Goal: Book appointment/travel/reservation

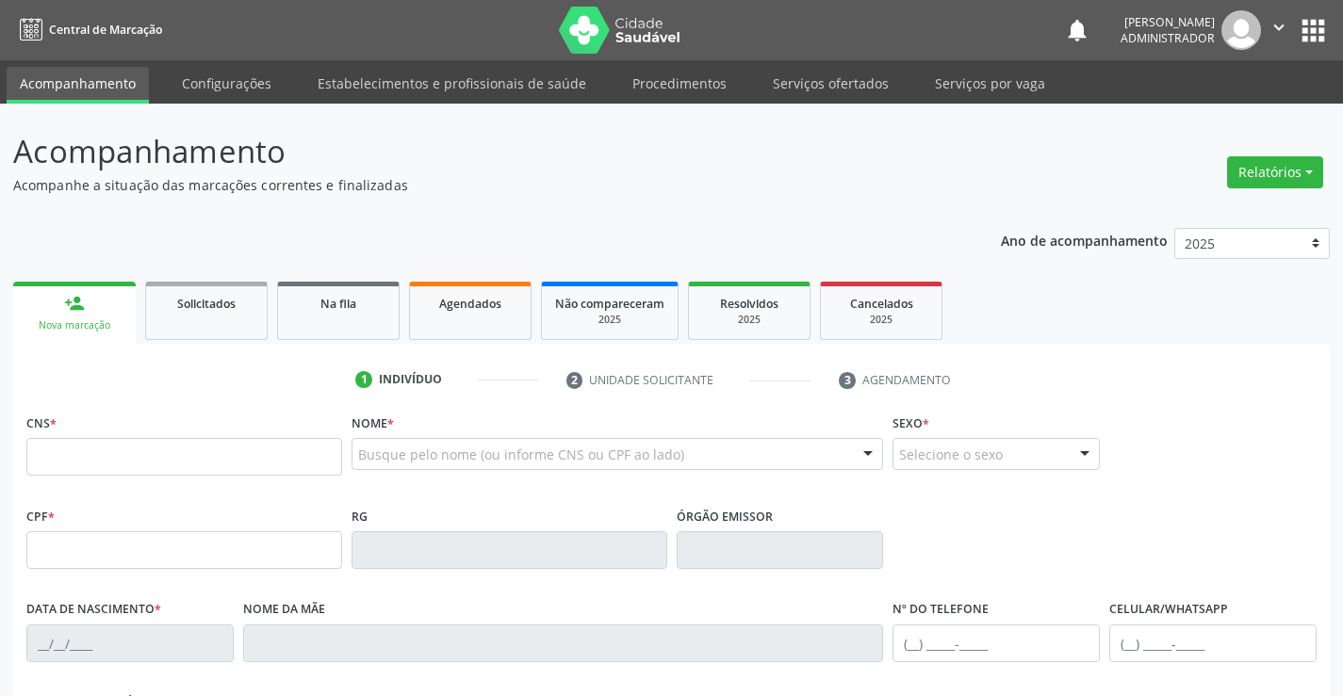
click at [53, 472] on input "text" at bounding box center [184, 457] width 316 height 38
type input "703 2086 9463 1196"
type input "1457971801"
type input "[DATE]"
type input "[PHONE_NUMBER]"
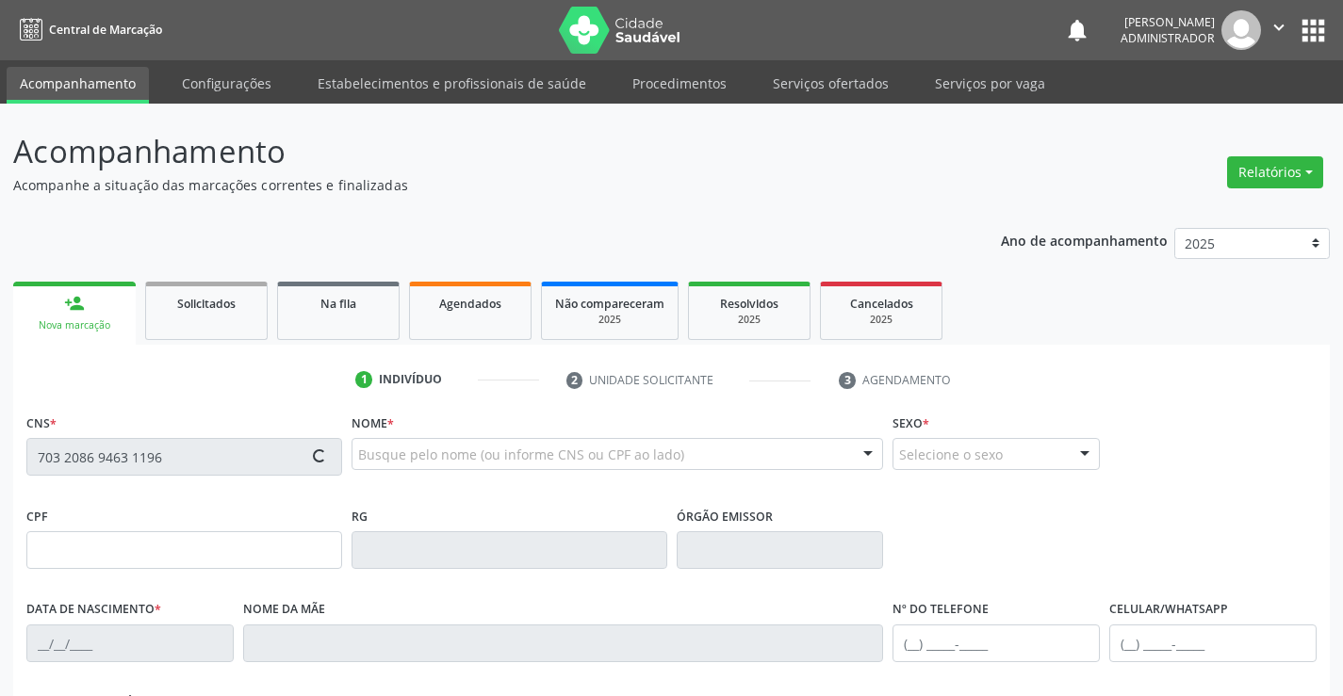
type input "[PHONE_NUMBER]"
type input "381.057.508-99"
type input "S/N"
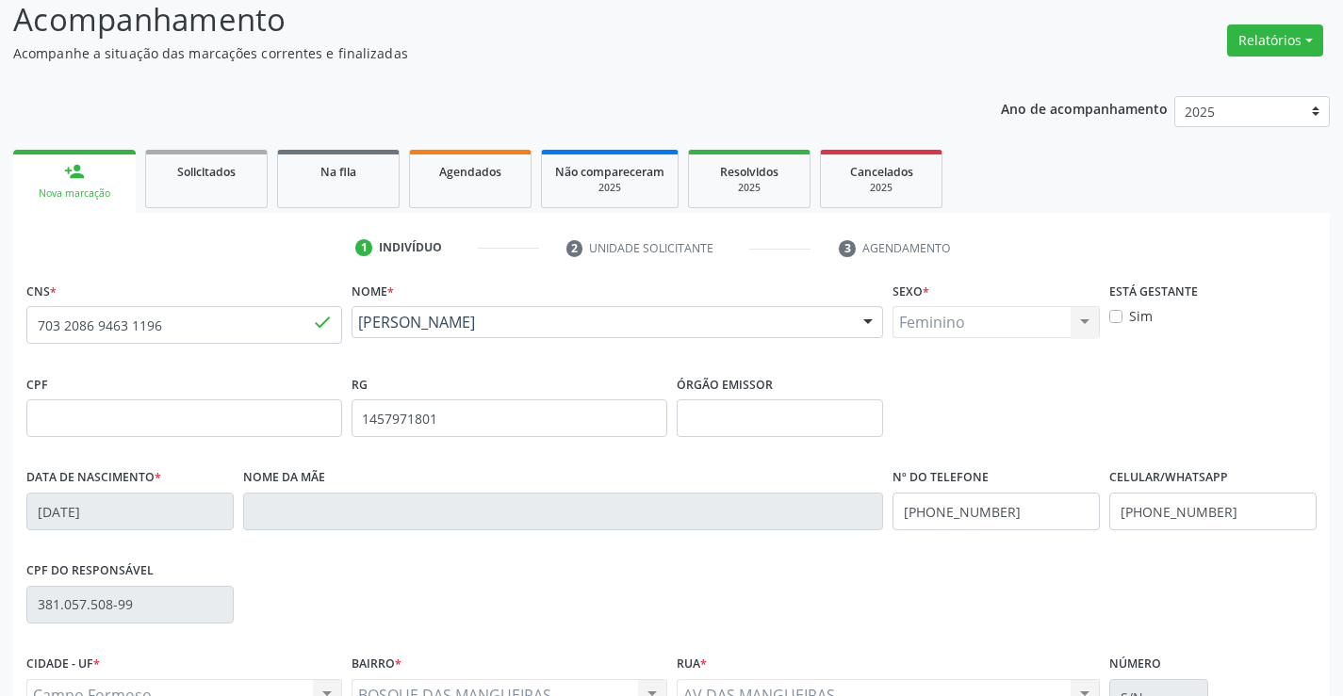
scroll to position [325, 0]
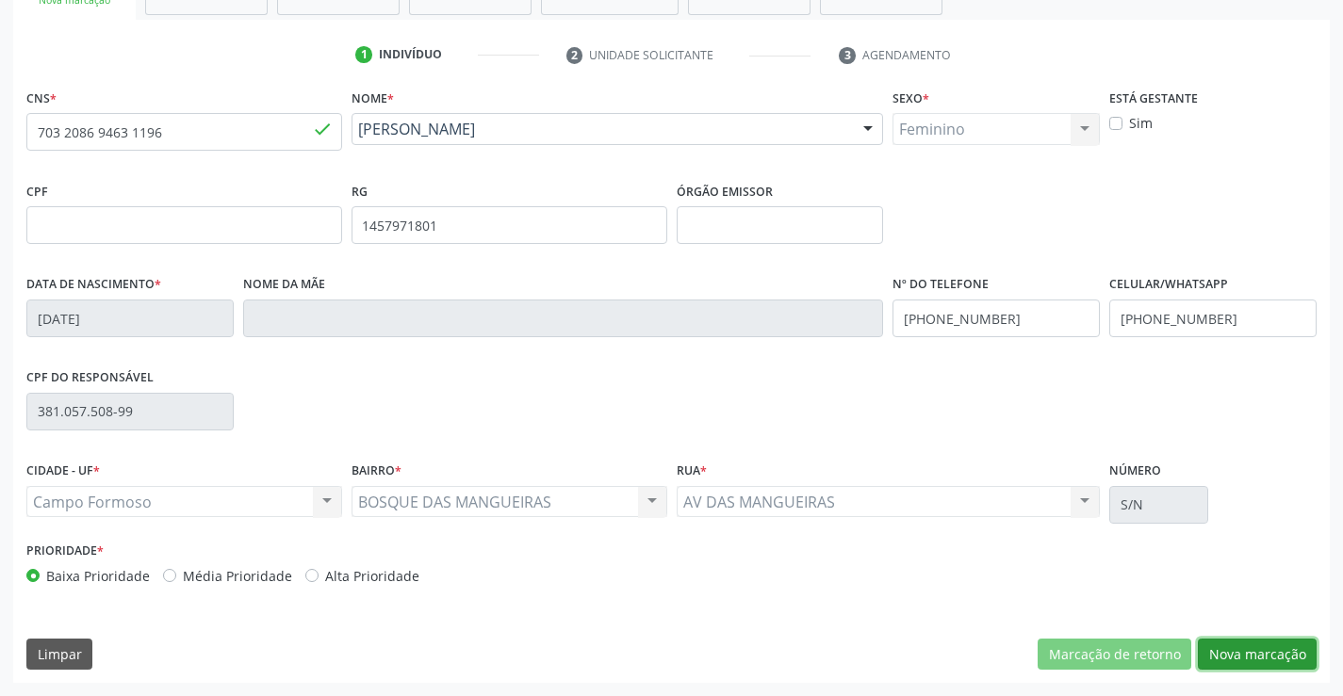
click at [1235, 649] on button "Nova marcação" at bounding box center [1257, 655] width 119 height 32
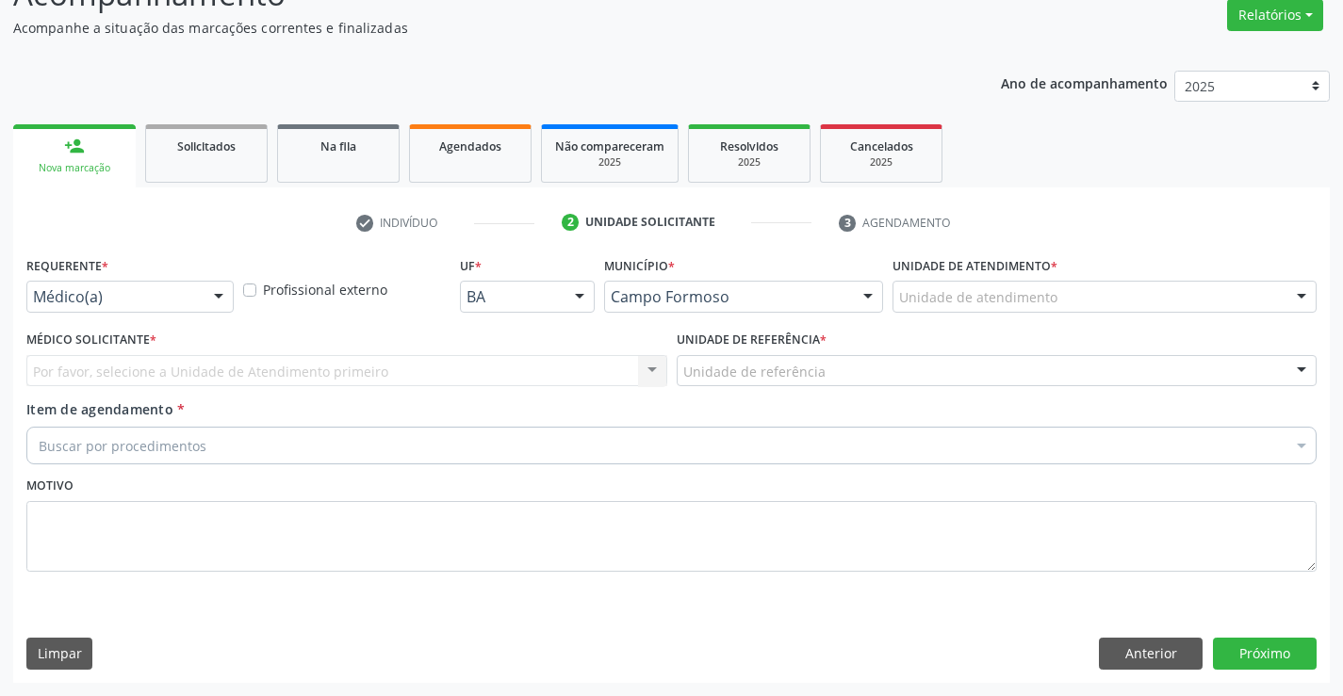
scroll to position [157, 0]
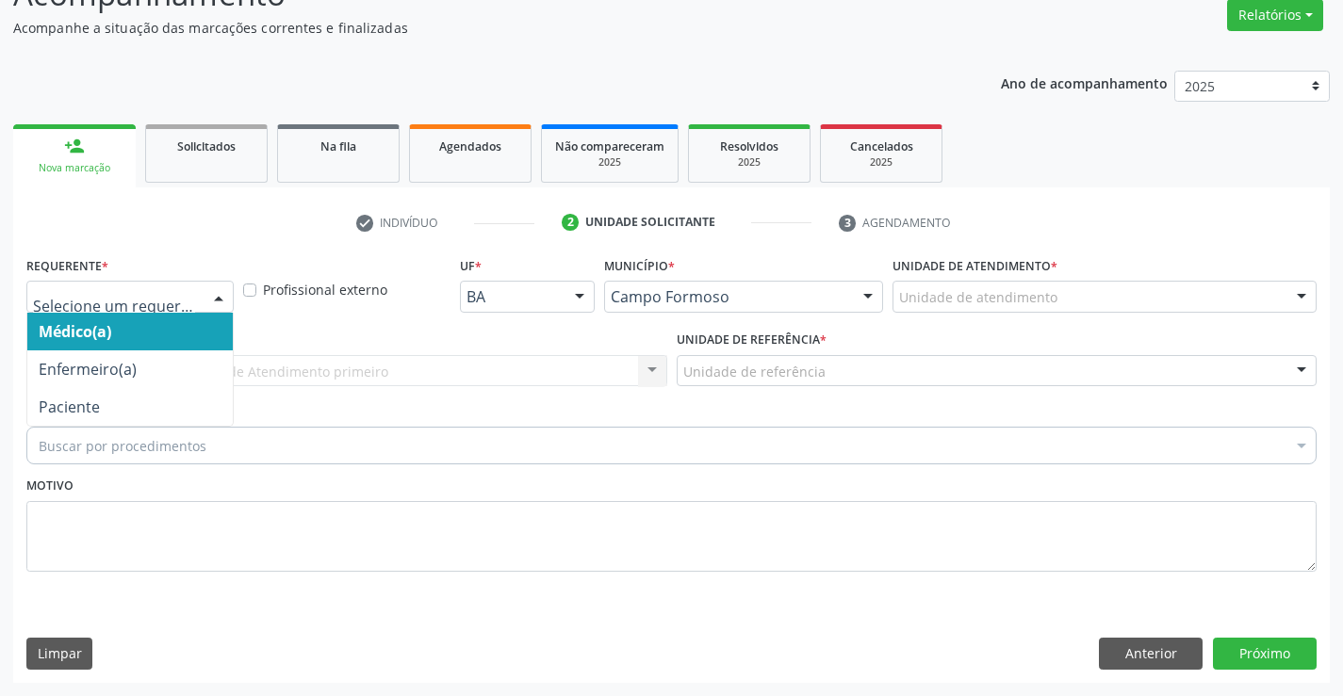
click at [220, 294] on div at bounding box center [219, 298] width 28 height 32
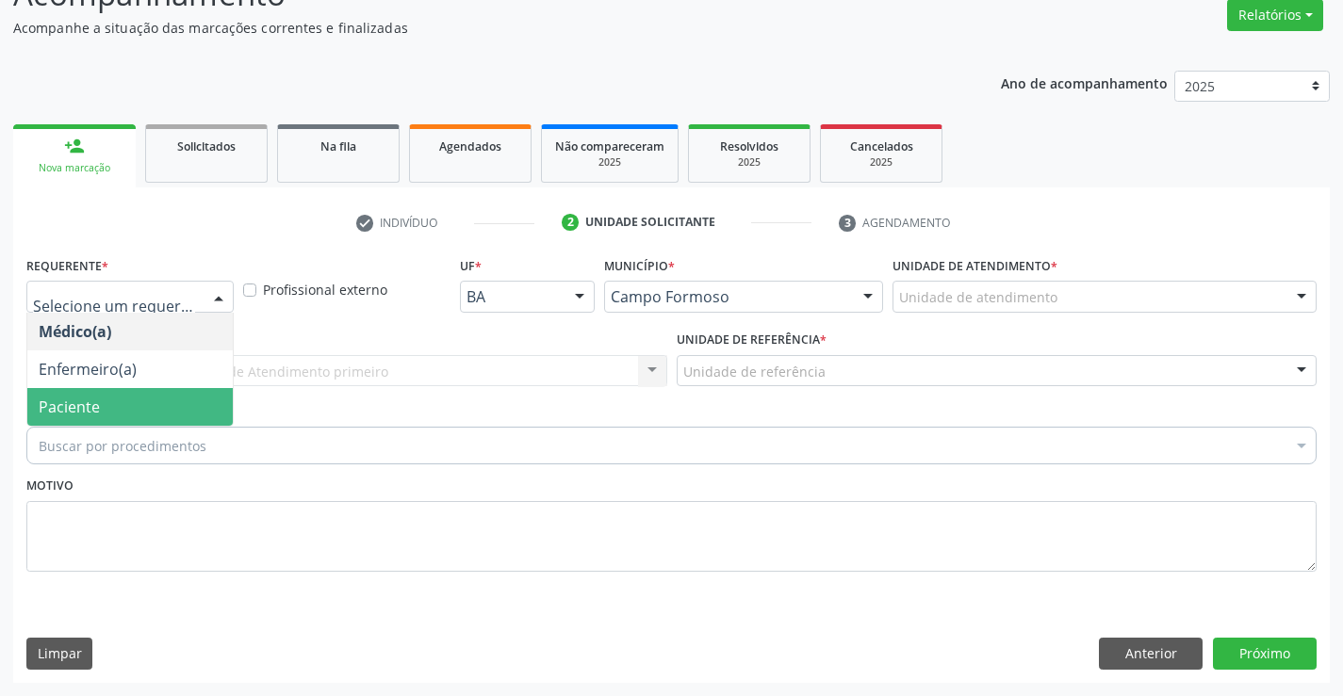
click at [188, 408] on span "Paciente" at bounding box center [129, 407] width 205 height 38
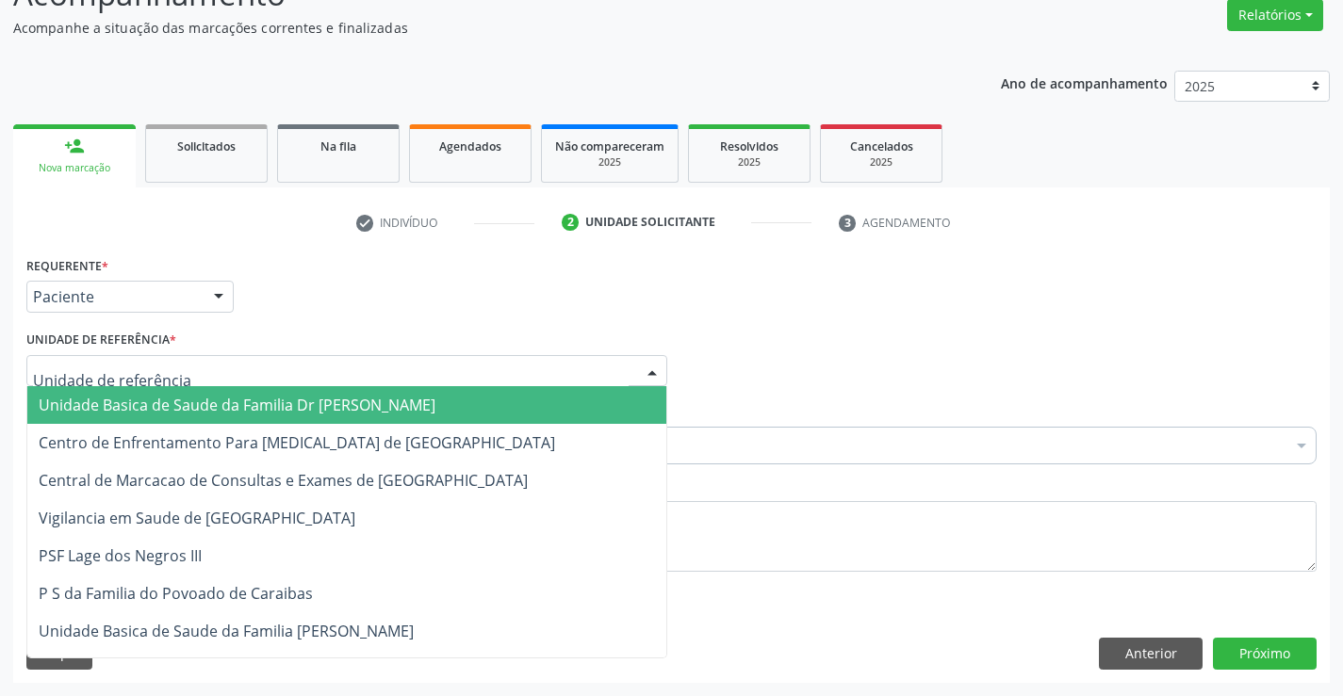
click at [654, 374] on div at bounding box center [652, 372] width 28 height 32
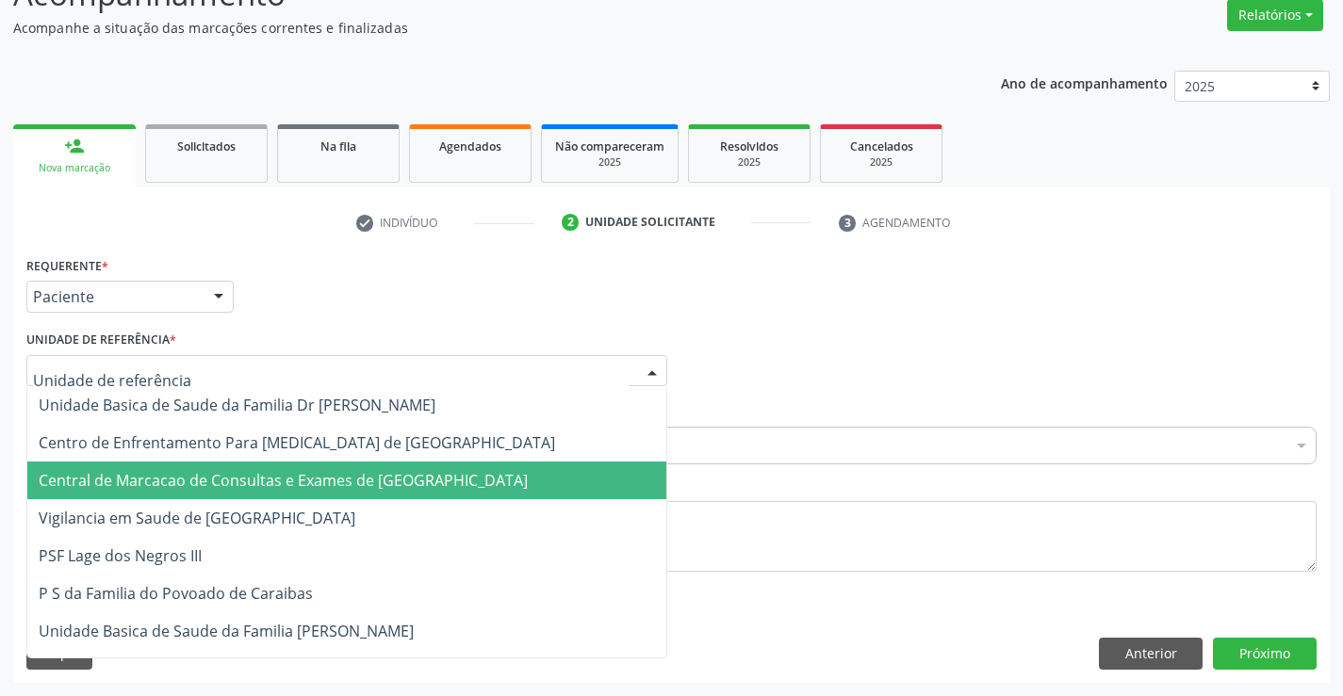
click at [611, 480] on span "Central de Marcacao de Consultas e Exames de [GEOGRAPHIC_DATA]" at bounding box center [346, 481] width 639 height 38
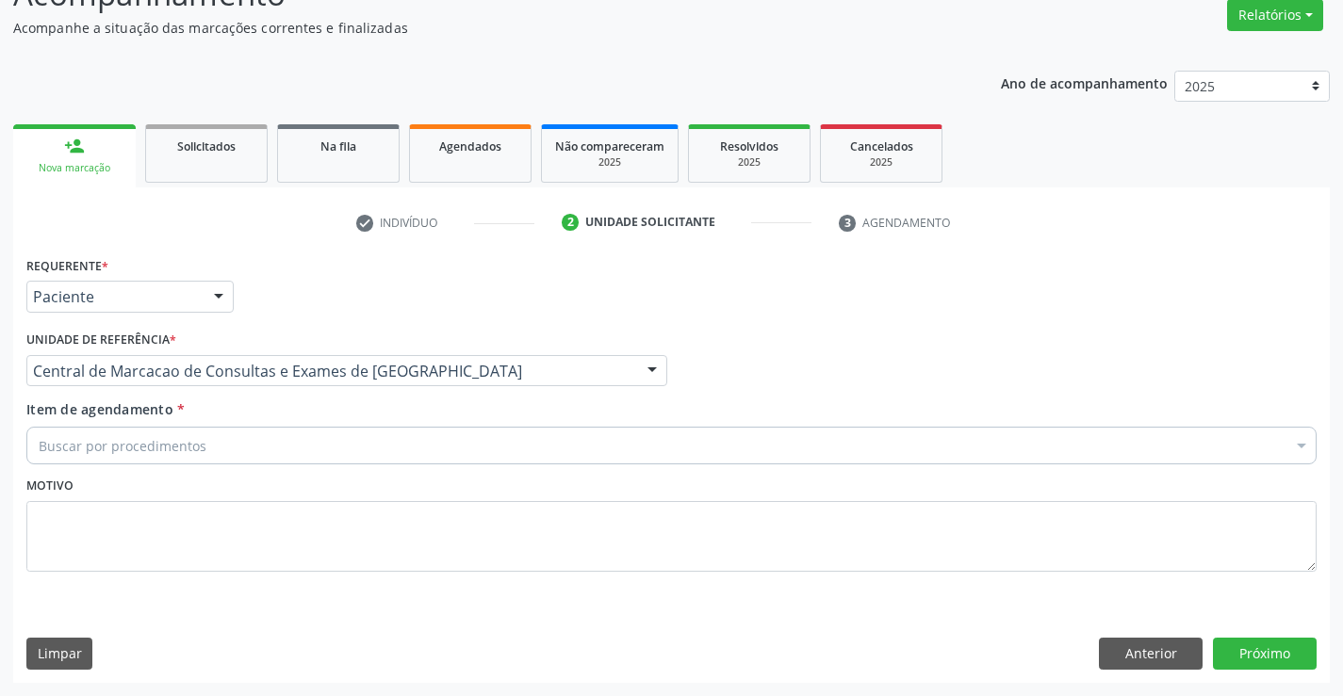
click at [618, 446] on div "Buscar por procedimentos" at bounding box center [671, 446] width 1290 height 38
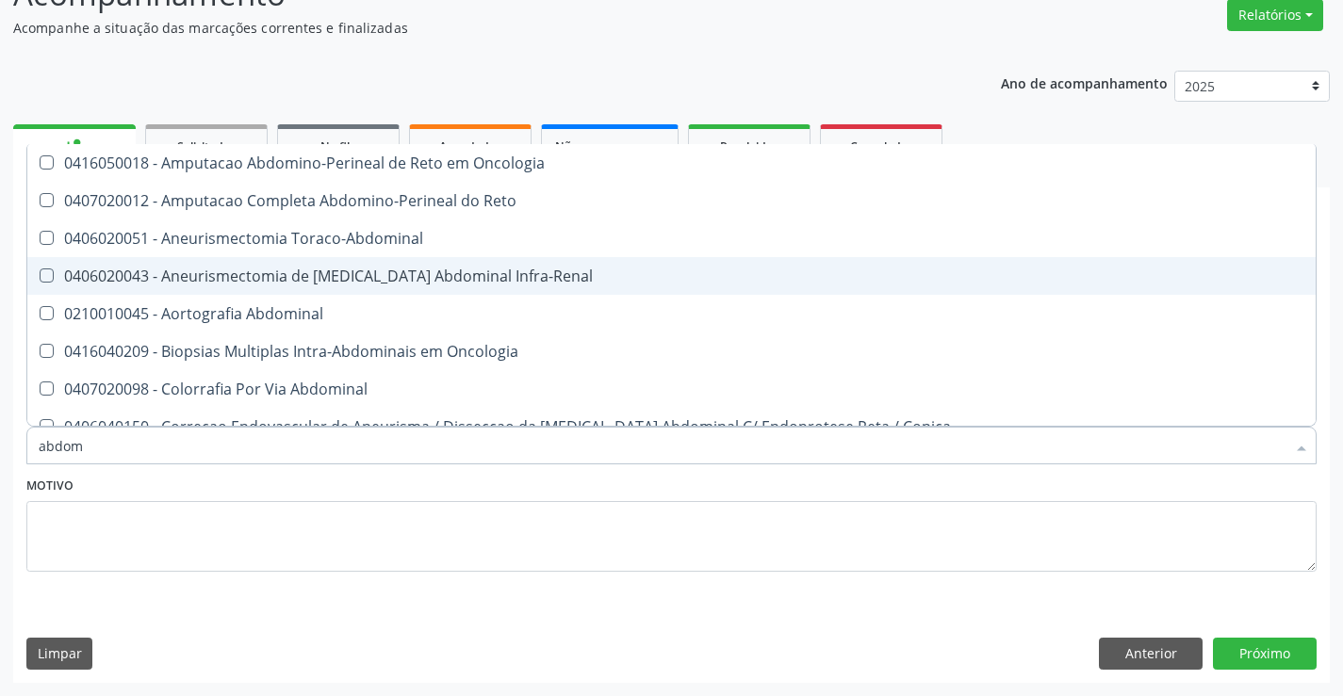
type input "abdome"
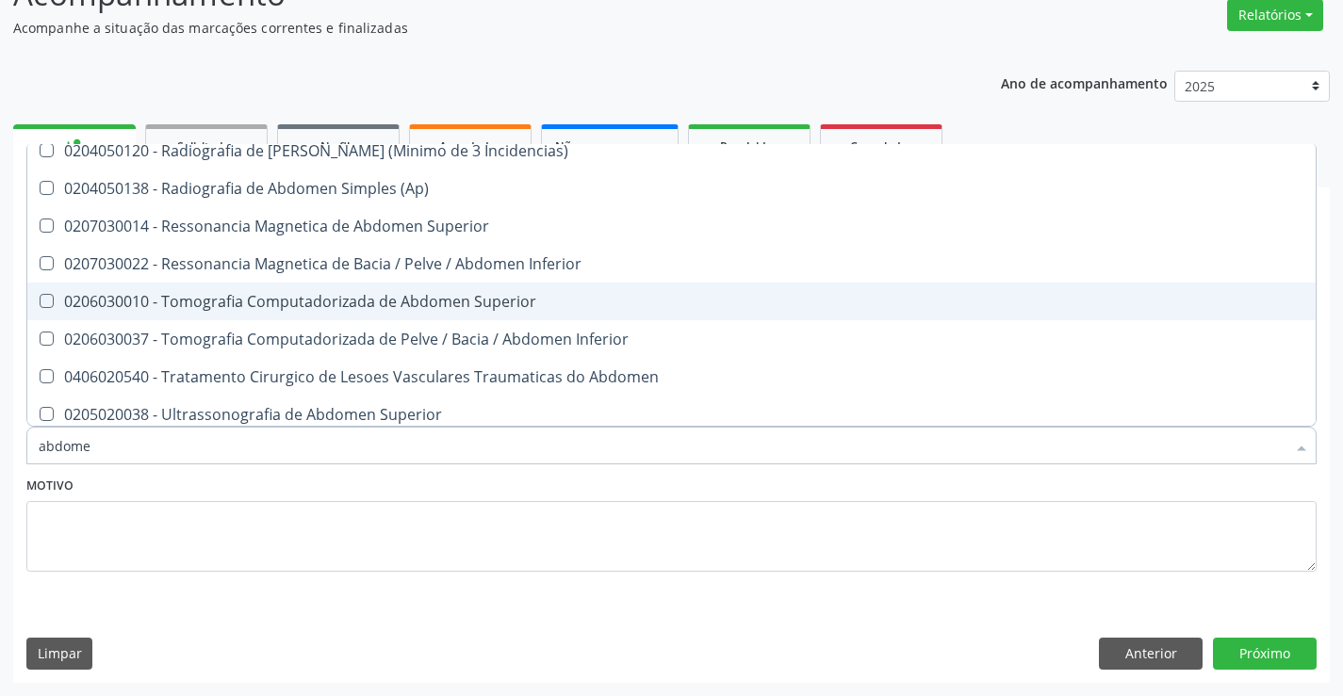
scroll to position [95, 0]
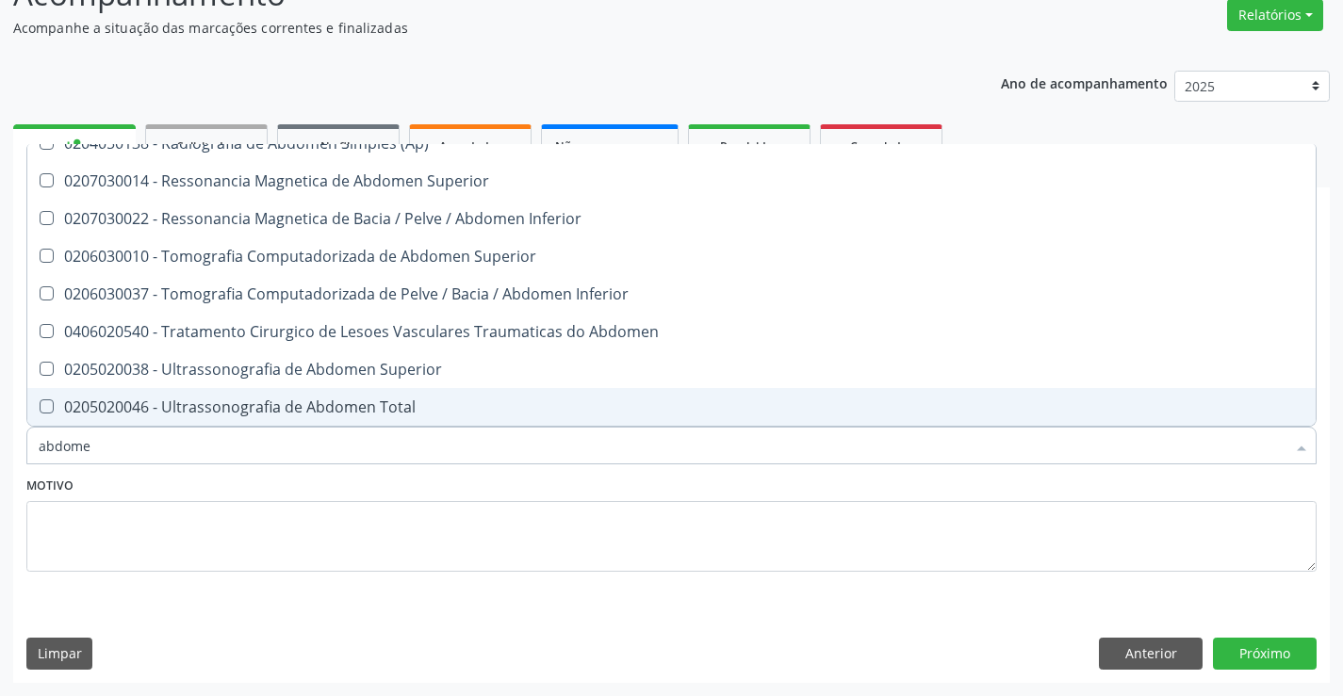
click at [588, 404] on div "0205020046 - Ultrassonografia de Abdomen Total" at bounding box center [672, 407] width 1266 height 15
checkbox Total "true"
click at [1252, 647] on button "Próximo" at bounding box center [1265, 654] width 104 height 32
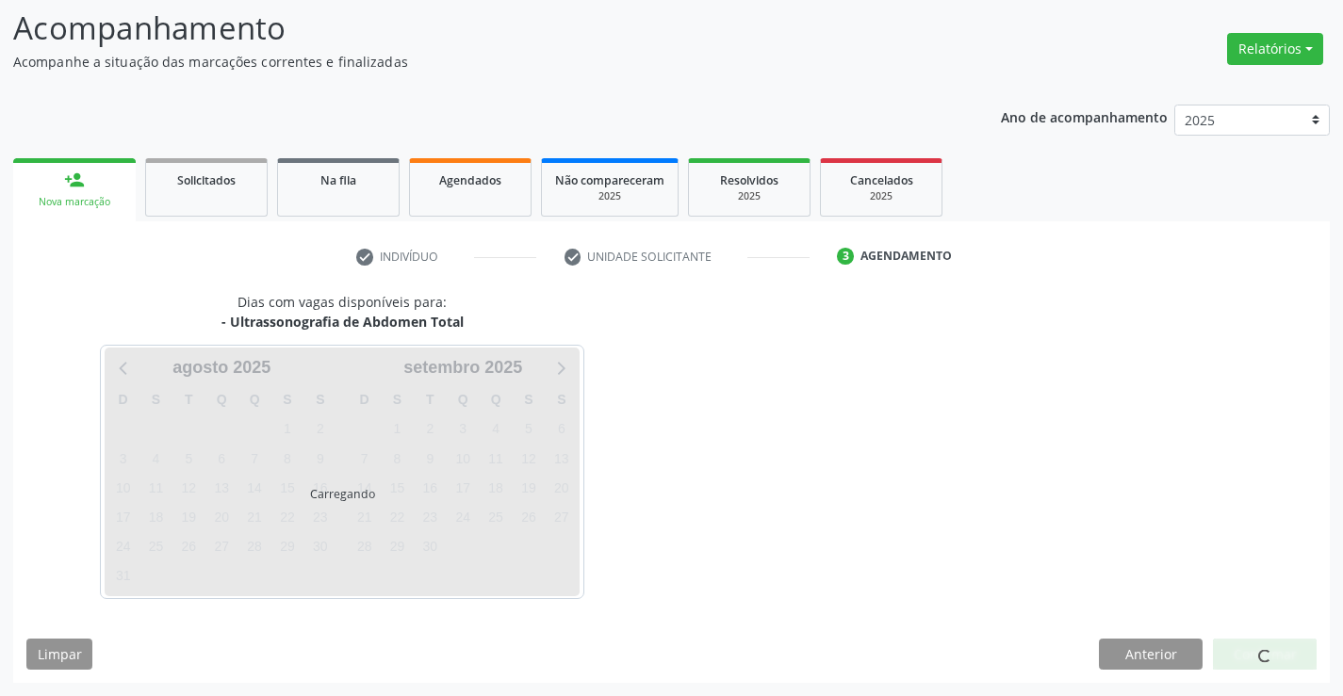
scroll to position [0, 0]
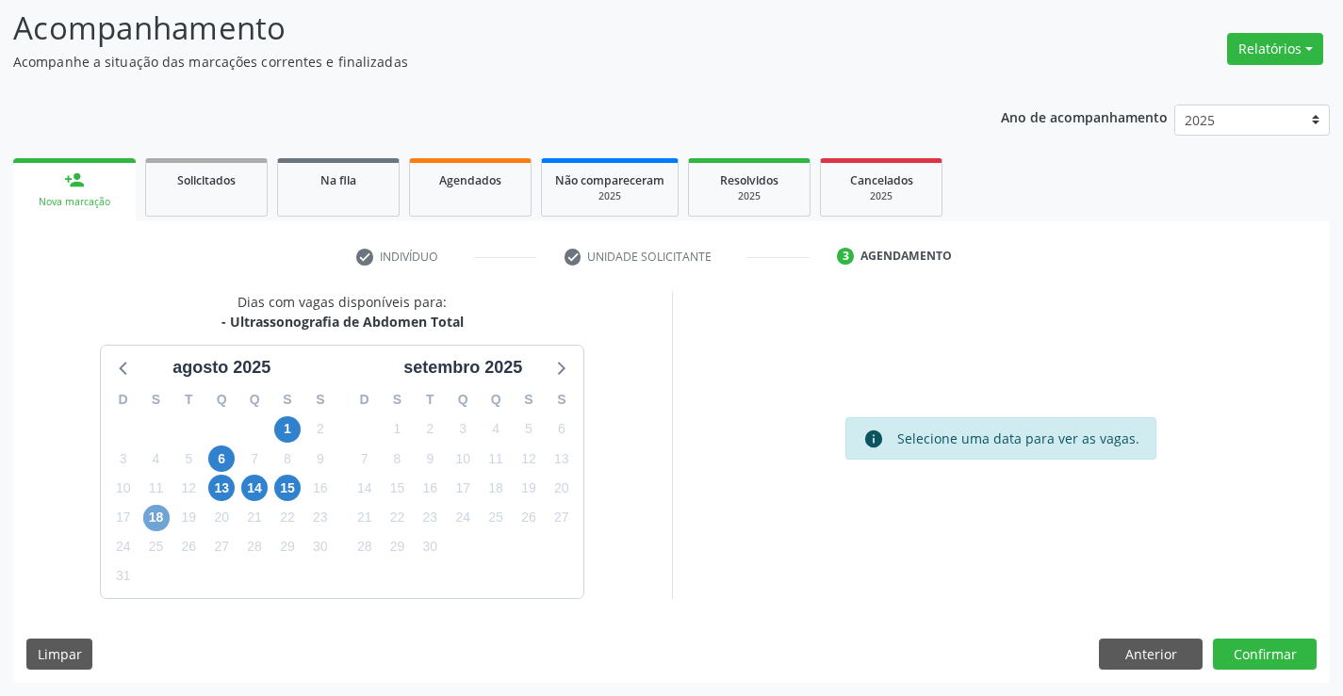
click at [160, 522] on span "18" at bounding box center [156, 518] width 26 height 26
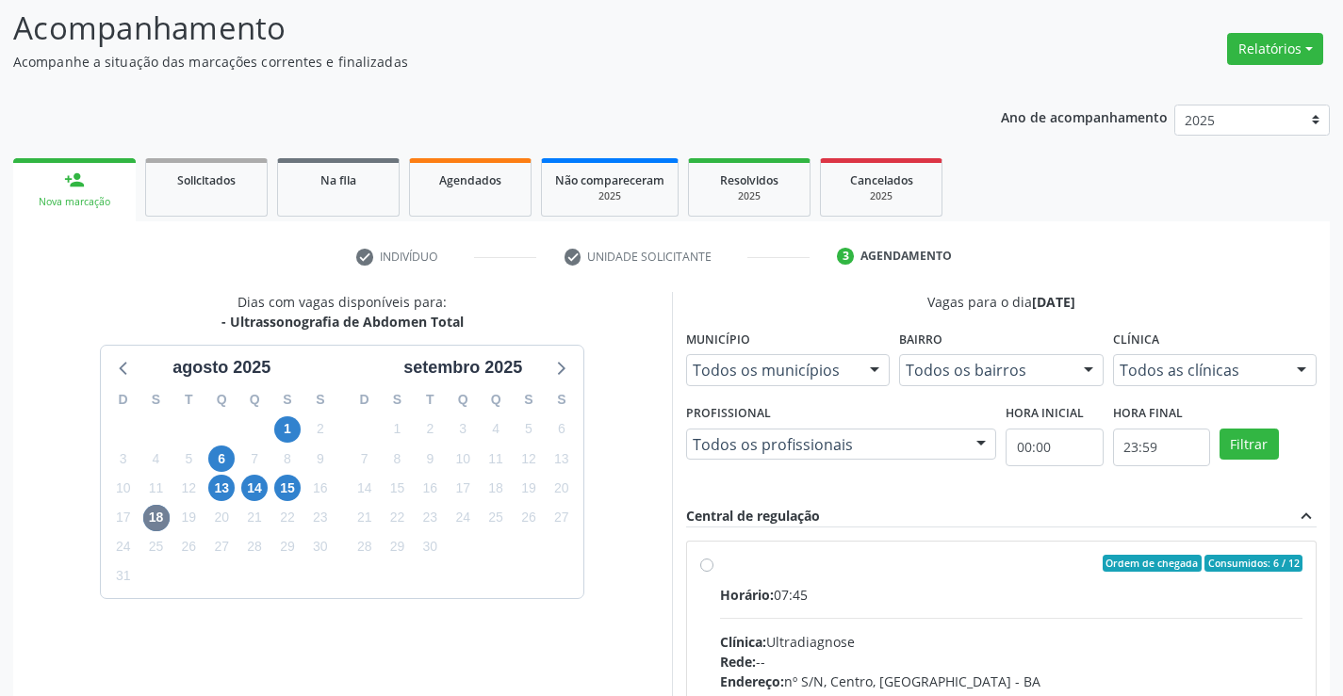
click at [720, 564] on label "Ordem de chegada Consumidos: 6 / 12 Horário: 07:45 Clínica: Ultradiagnose Rede:…" at bounding box center [1011, 699] width 583 height 289
click at [708, 564] on input "Ordem de chegada Consumidos: 6 / 12 Horário: 07:45 Clínica: Ultradiagnose Rede:…" at bounding box center [706, 563] width 13 height 17
radio input "true"
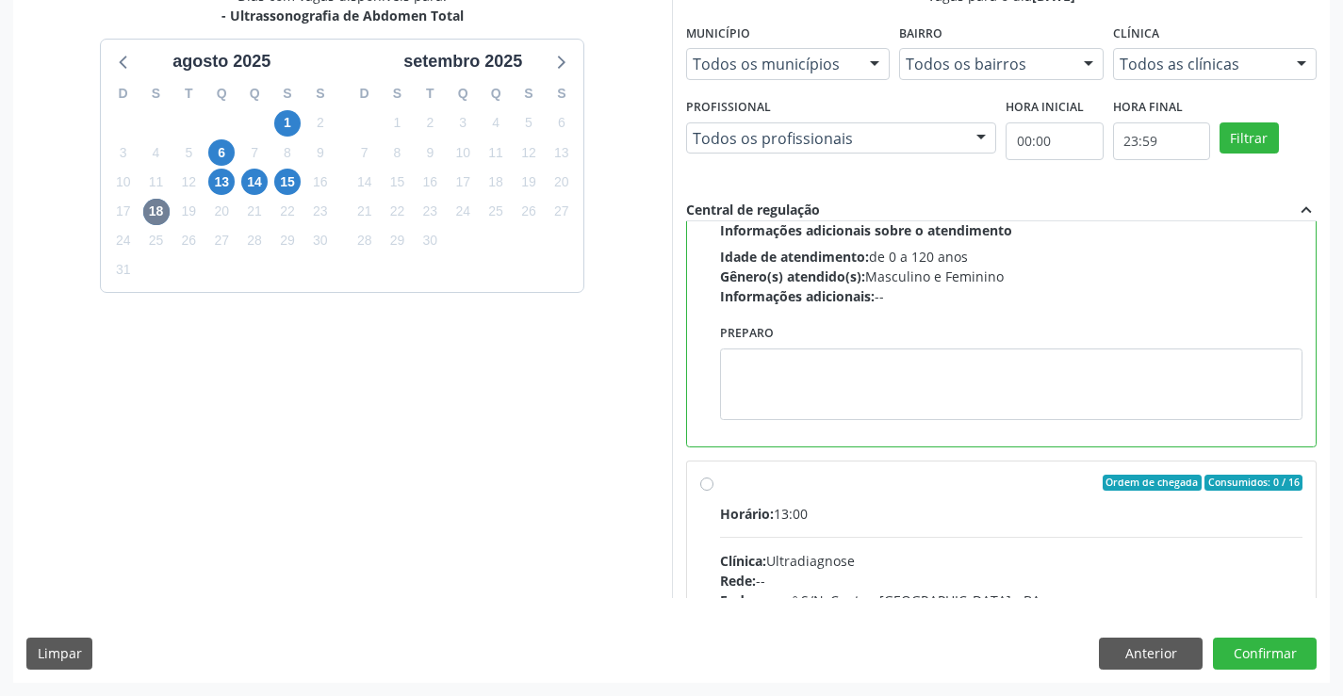
scroll to position [377, 0]
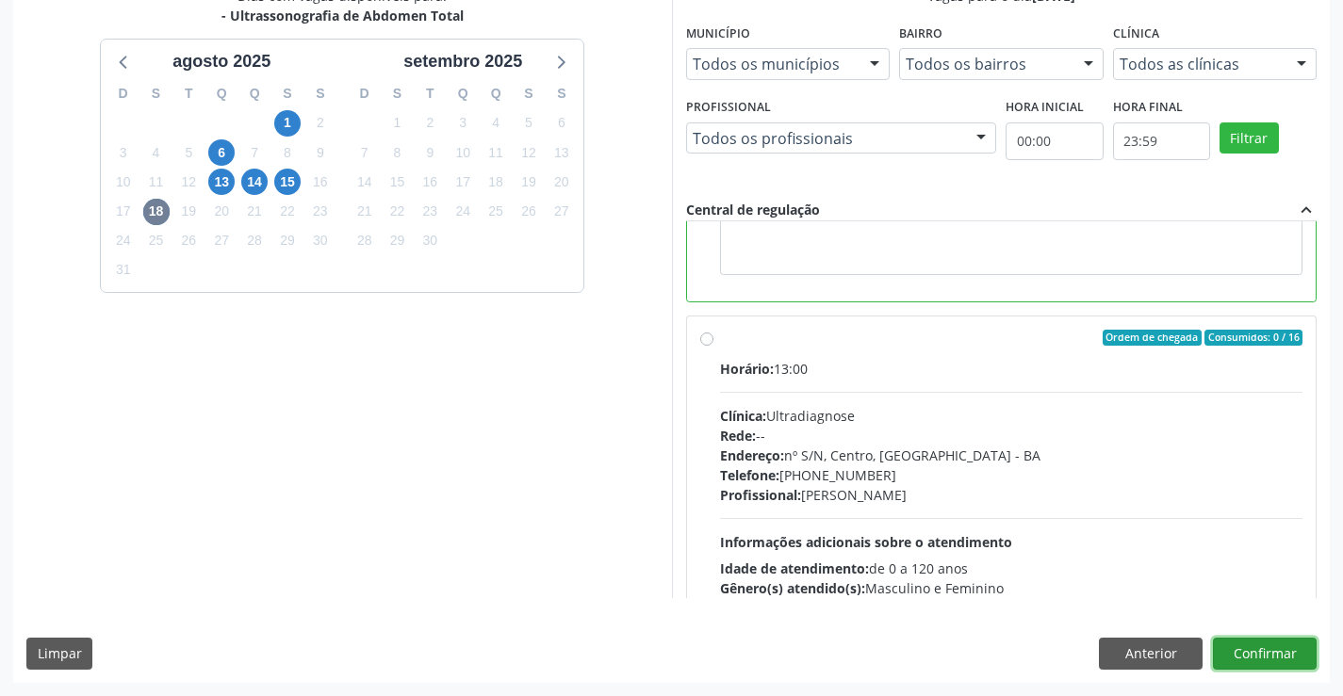
click at [1233, 654] on button "Confirmar" at bounding box center [1265, 654] width 104 height 32
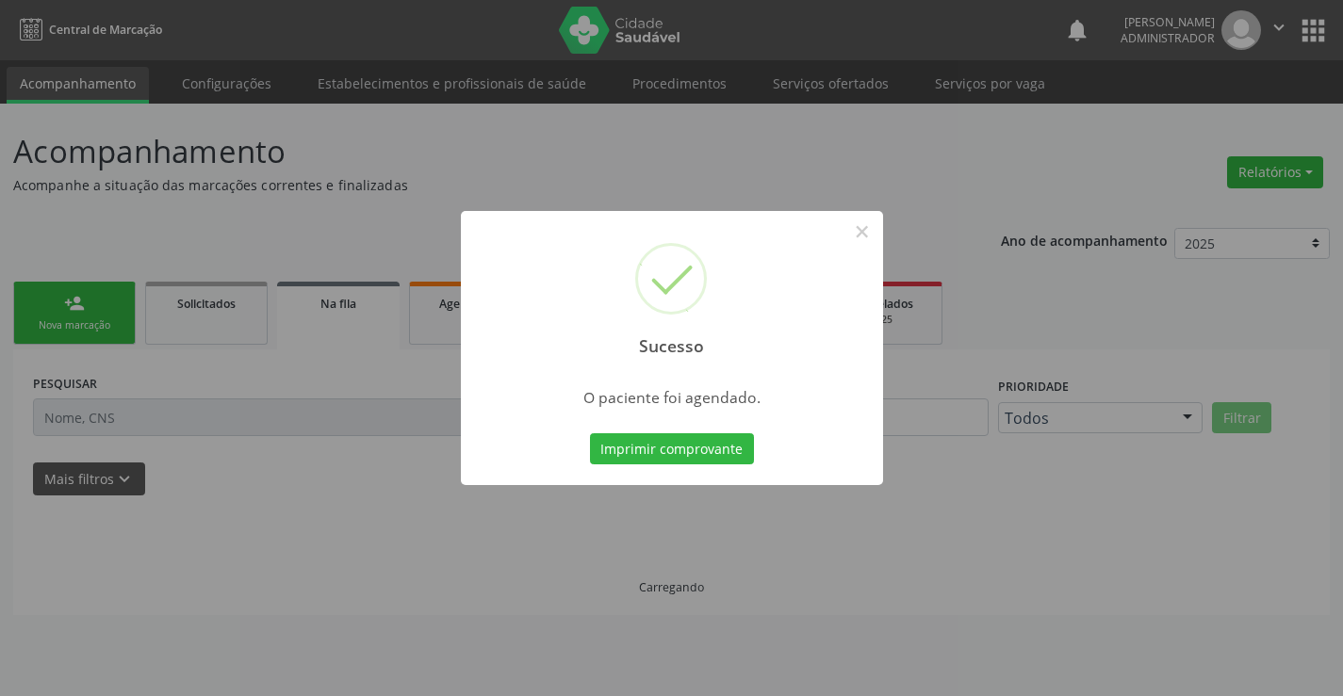
scroll to position [0, 0]
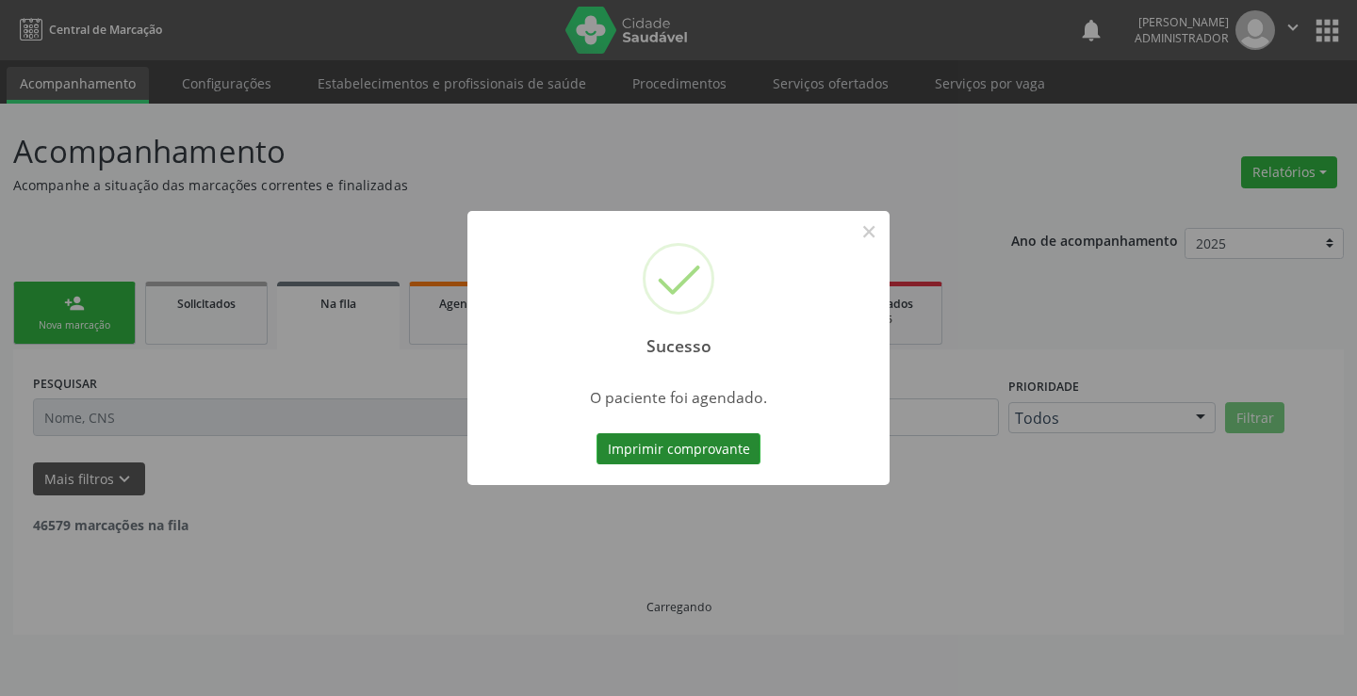
click at [630, 441] on button "Imprimir comprovante" at bounding box center [679, 450] width 164 height 32
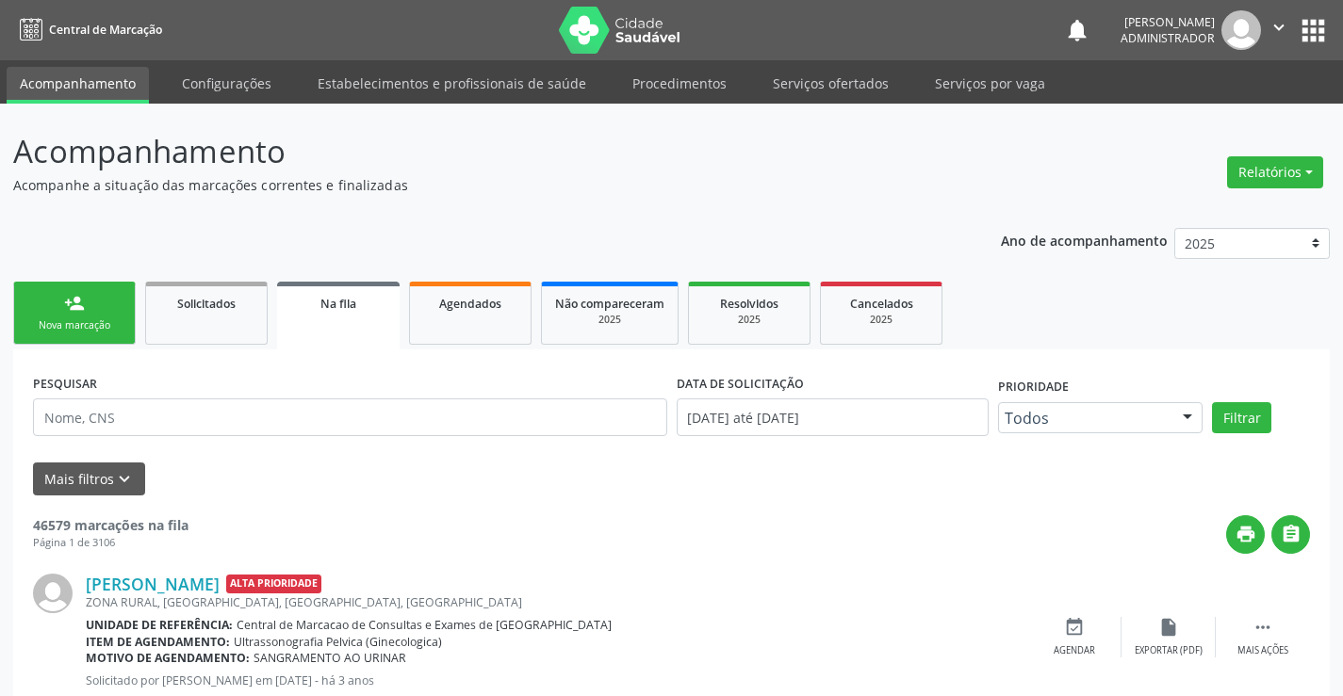
click at [78, 290] on link "person_add Nova marcação" at bounding box center [74, 313] width 123 height 63
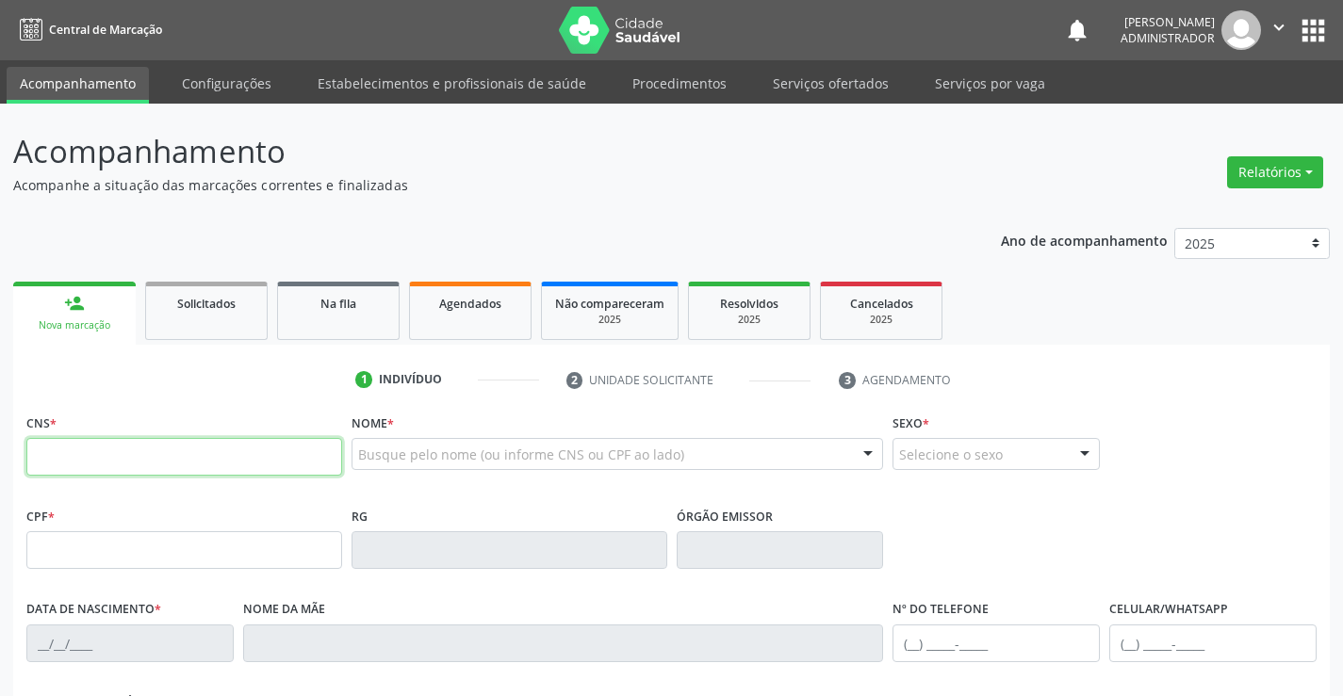
click at [78, 446] on input "text" at bounding box center [184, 457] width 316 height 38
type input "706 7015 3766 2918"
type input "0393802620"
type input "[DATE]"
type input "[PHONE_NUMBER]"
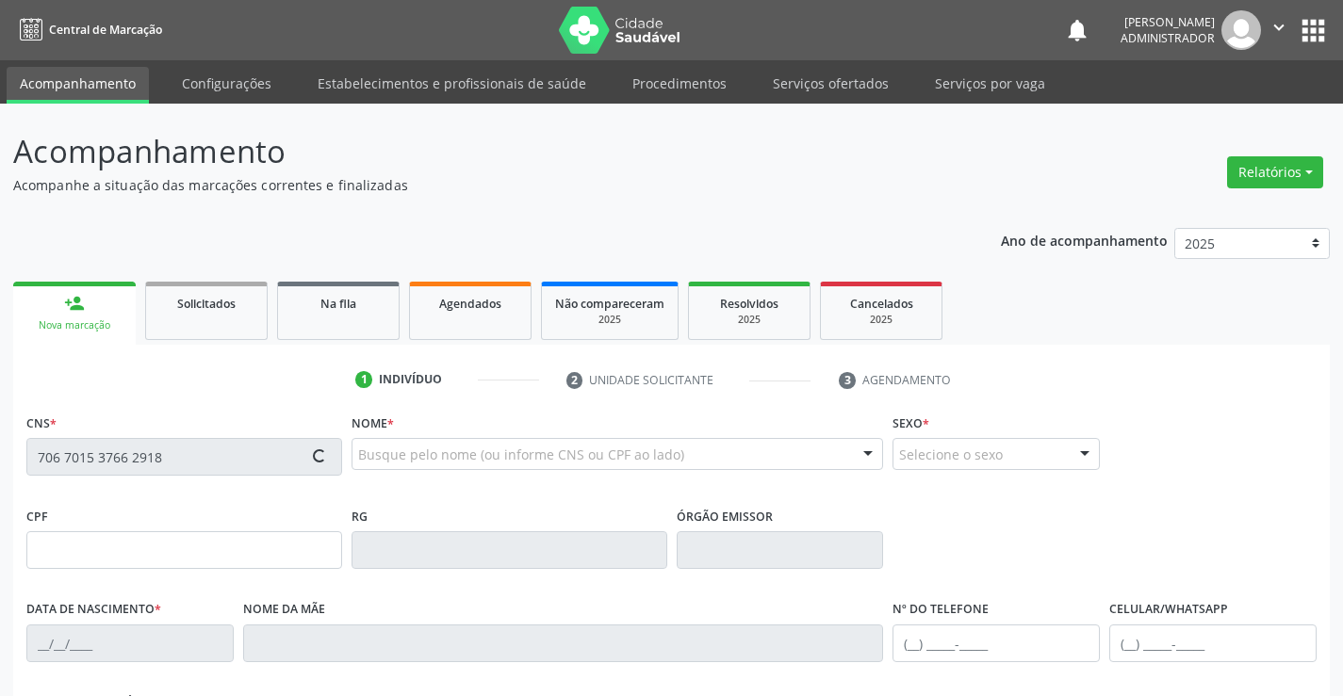
type input "[PHONE_NUMBER]"
type input "276.749.405-00"
type input "S/N"
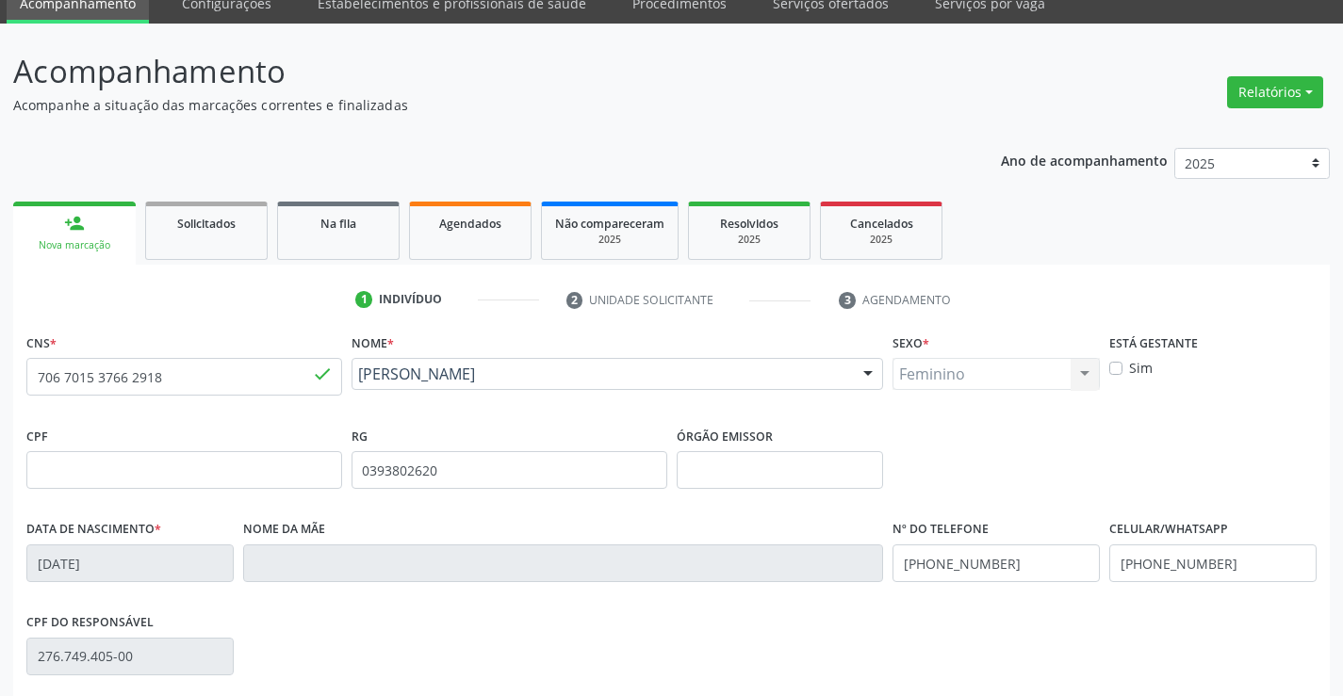
scroll to position [325, 0]
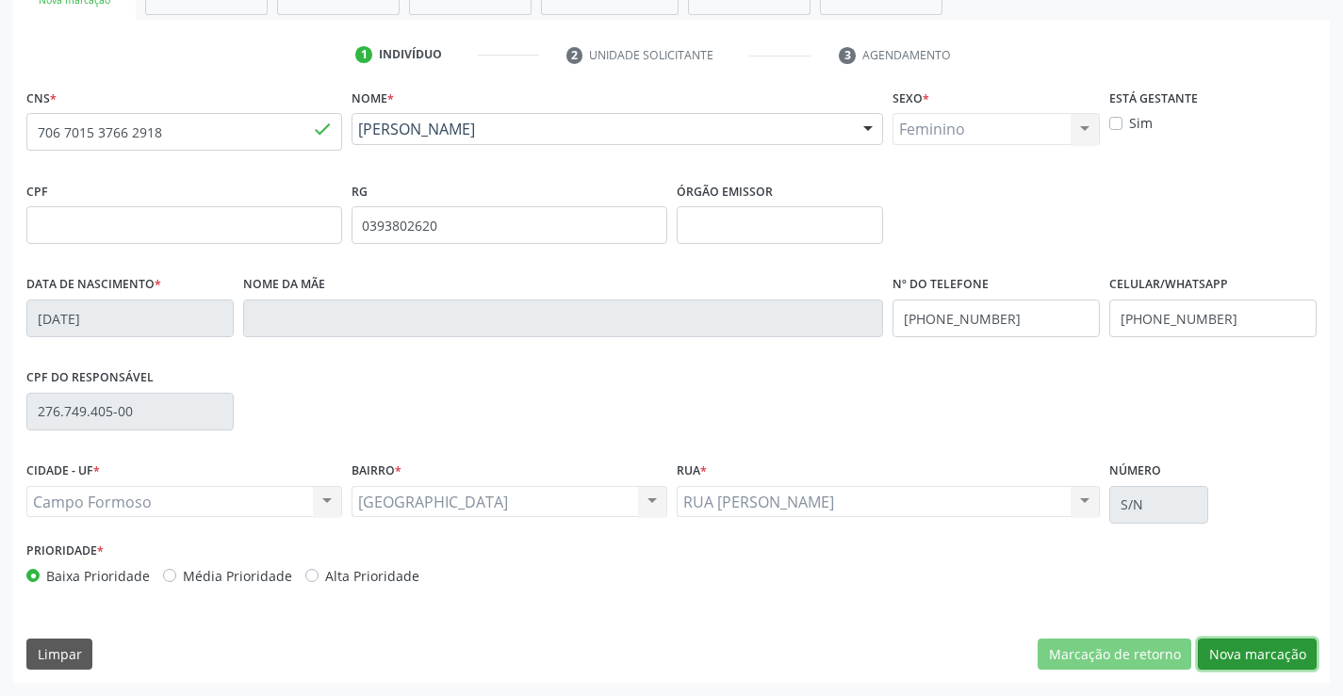
click at [1222, 655] on button "Nova marcação" at bounding box center [1257, 655] width 119 height 32
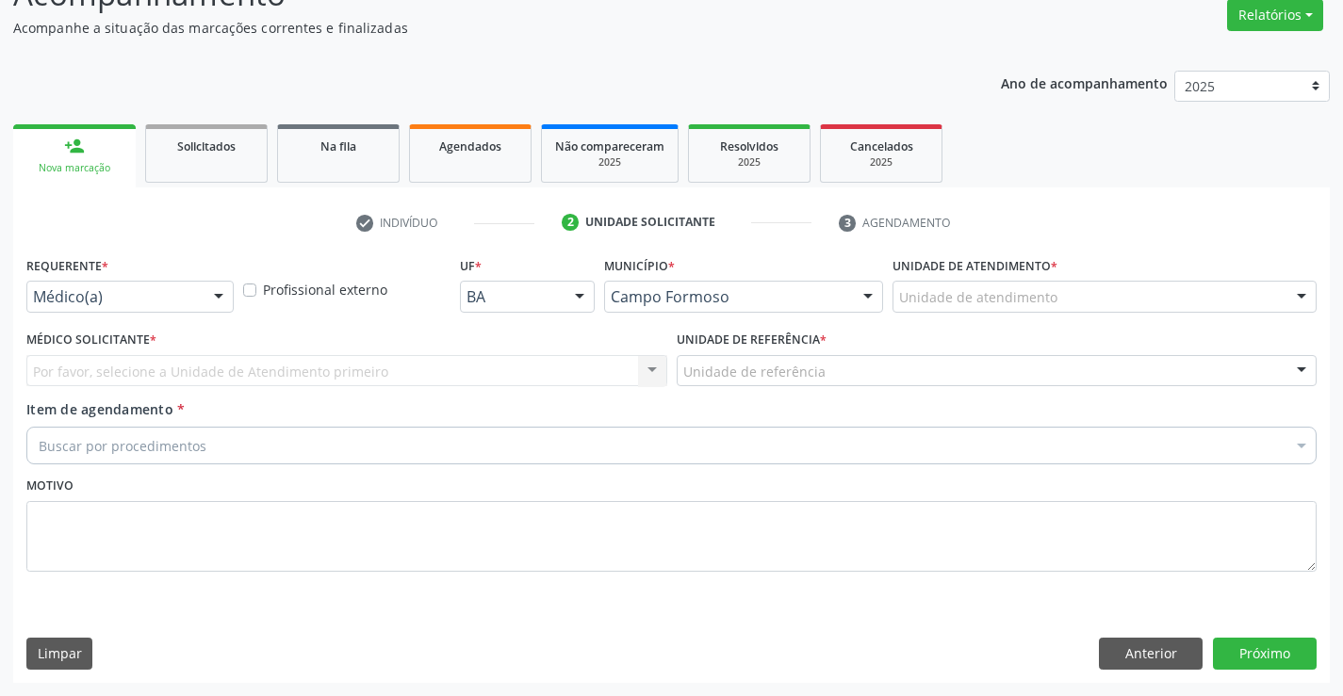
scroll to position [157, 0]
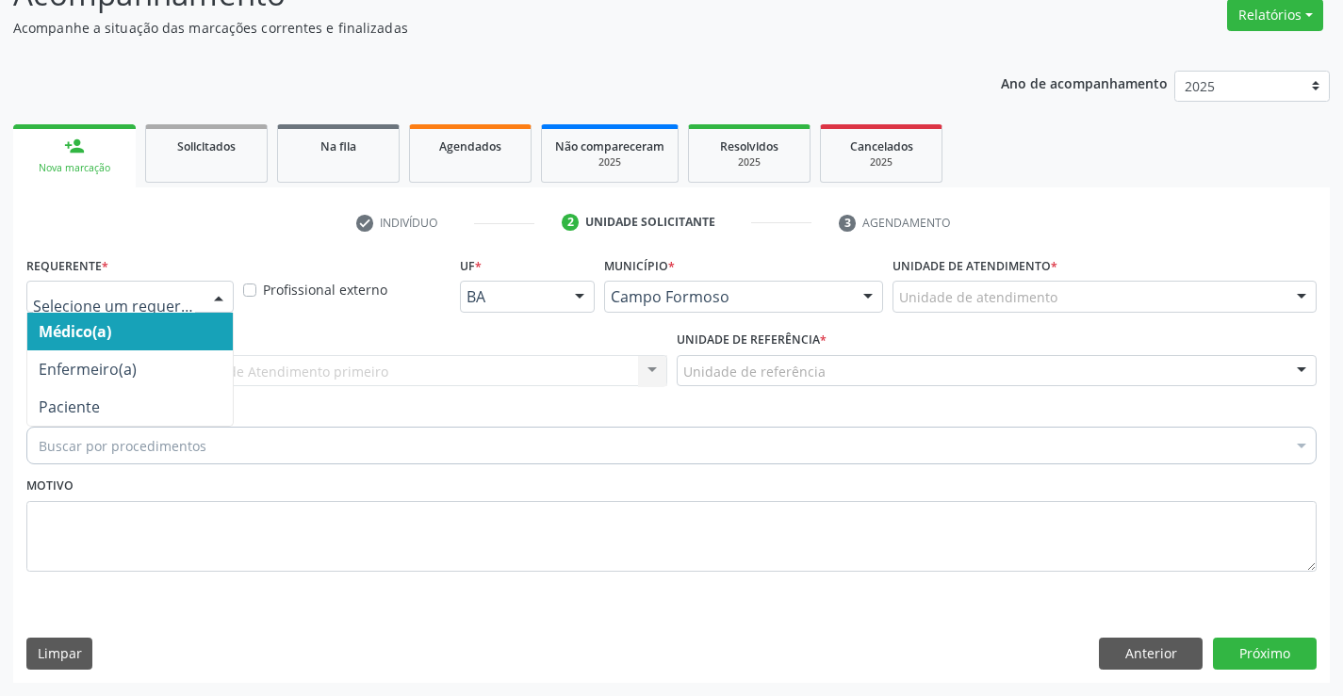
click at [215, 289] on div at bounding box center [219, 298] width 28 height 32
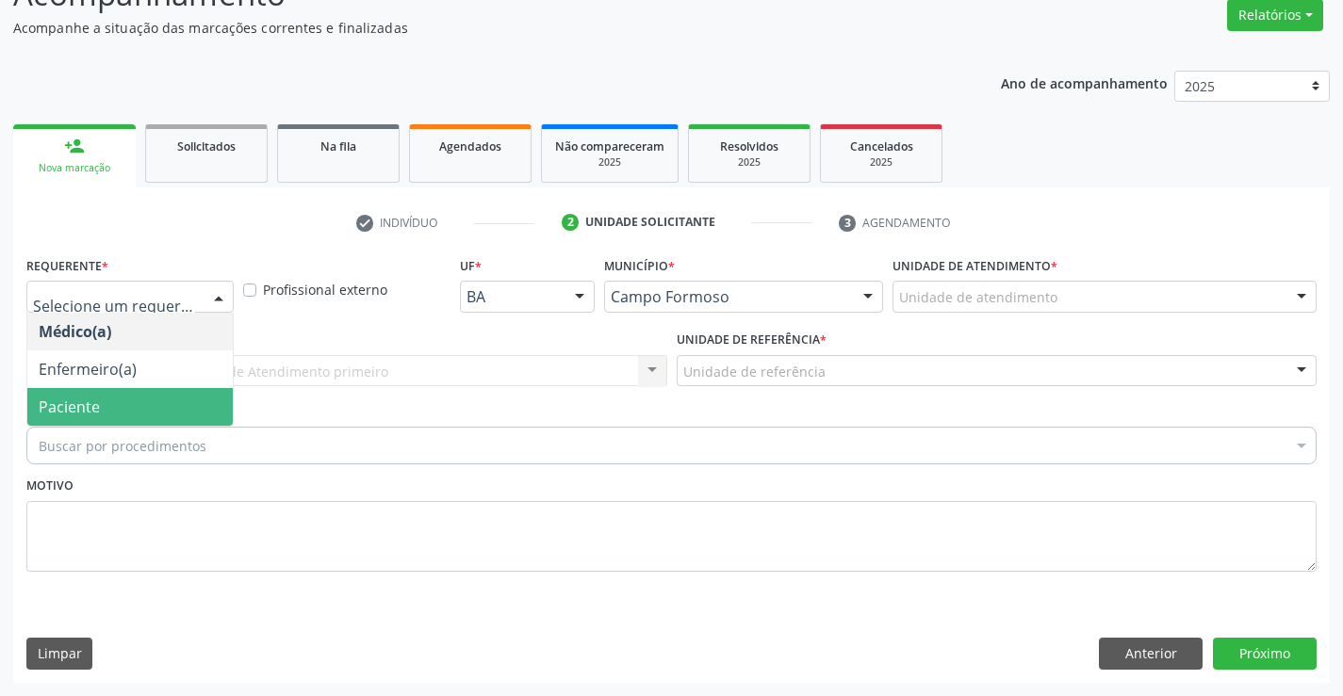
click at [162, 406] on span "Paciente" at bounding box center [129, 407] width 205 height 38
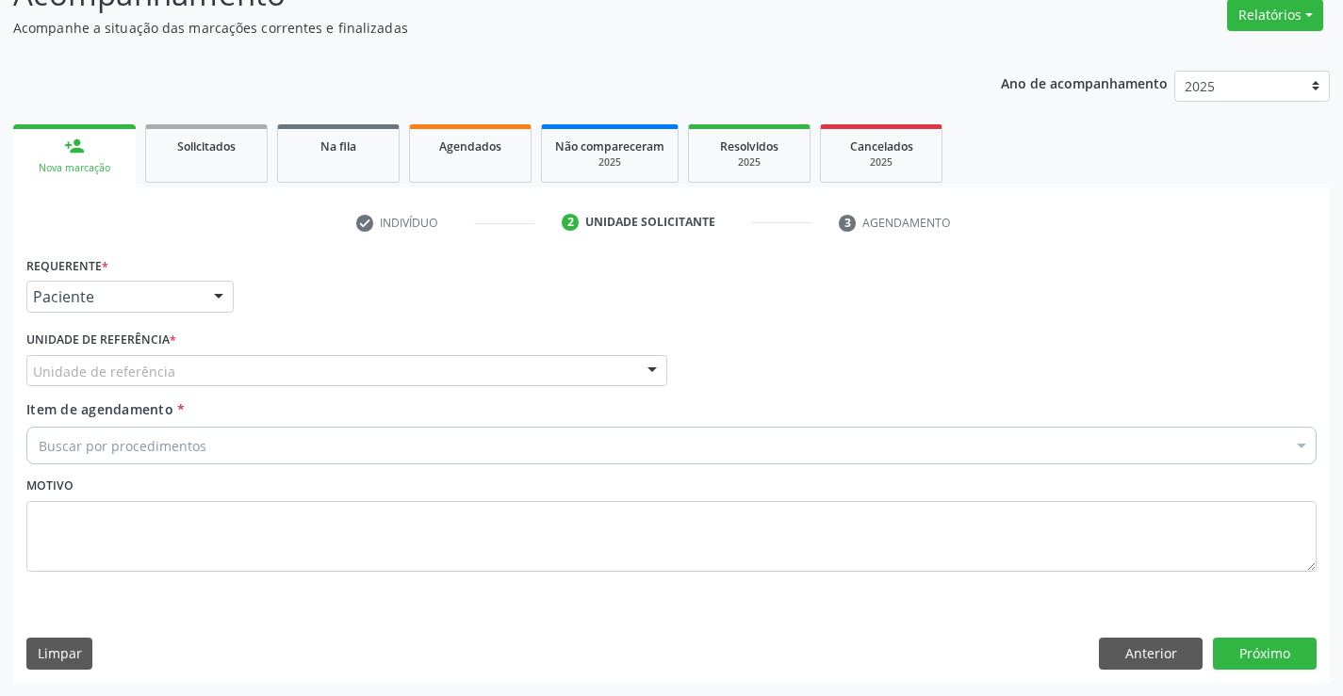
click at [649, 367] on div at bounding box center [652, 372] width 28 height 32
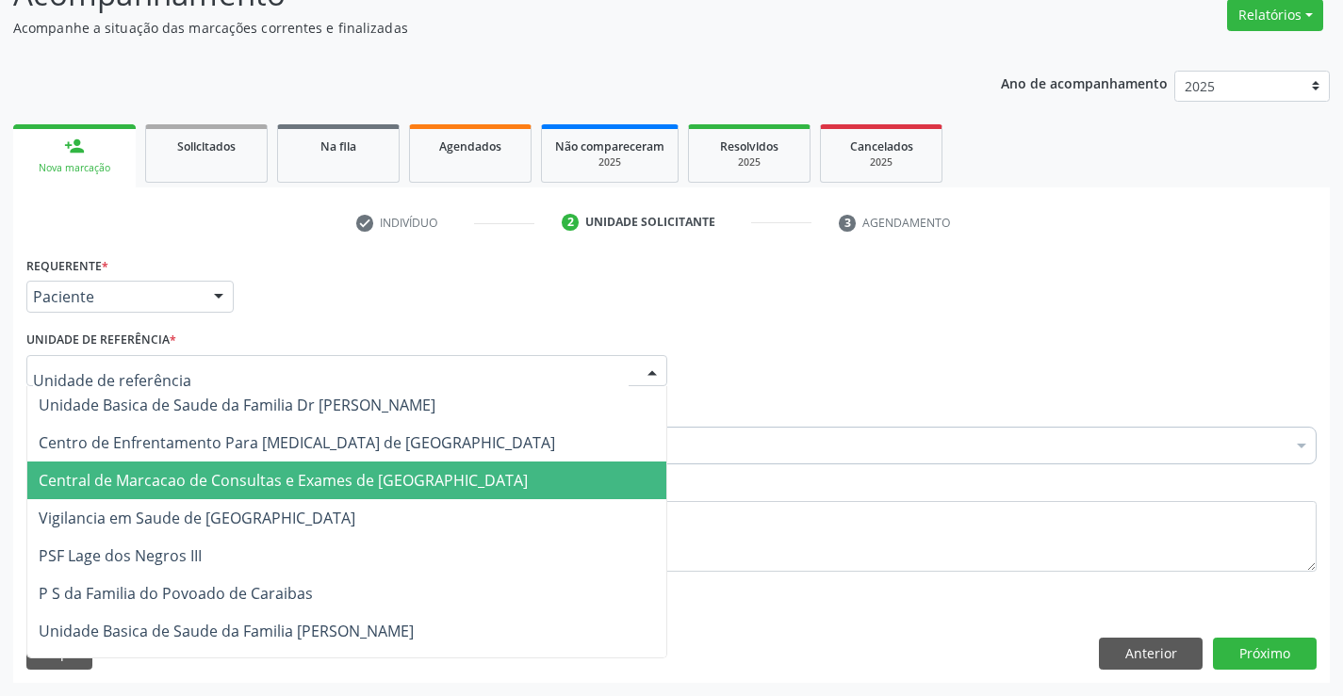
click at [607, 484] on span "Central de Marcacao de Consultas e Exames de [GEOGRAPHIC_DATA]" at bounding box center [346, 481] width 639 height 38
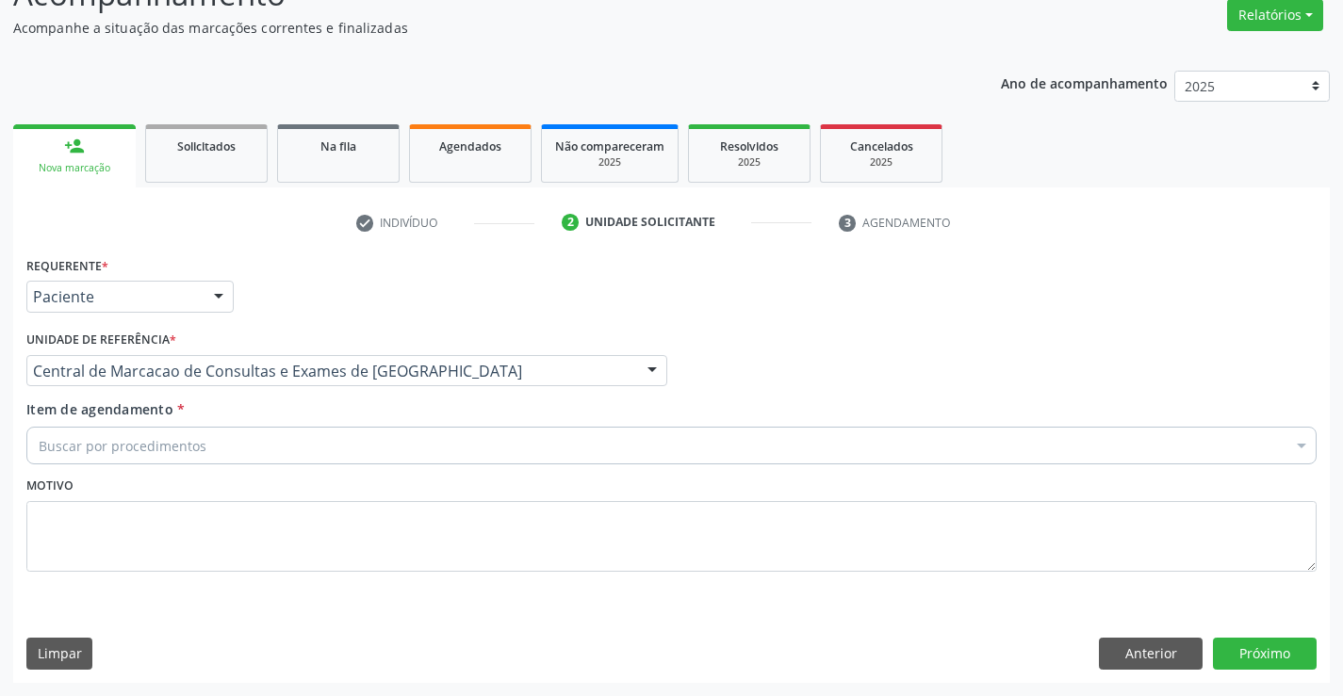
click at [607, 453] on div "Buscar por procedimentos" at bounding box center [671, 446] width 1290 height 38
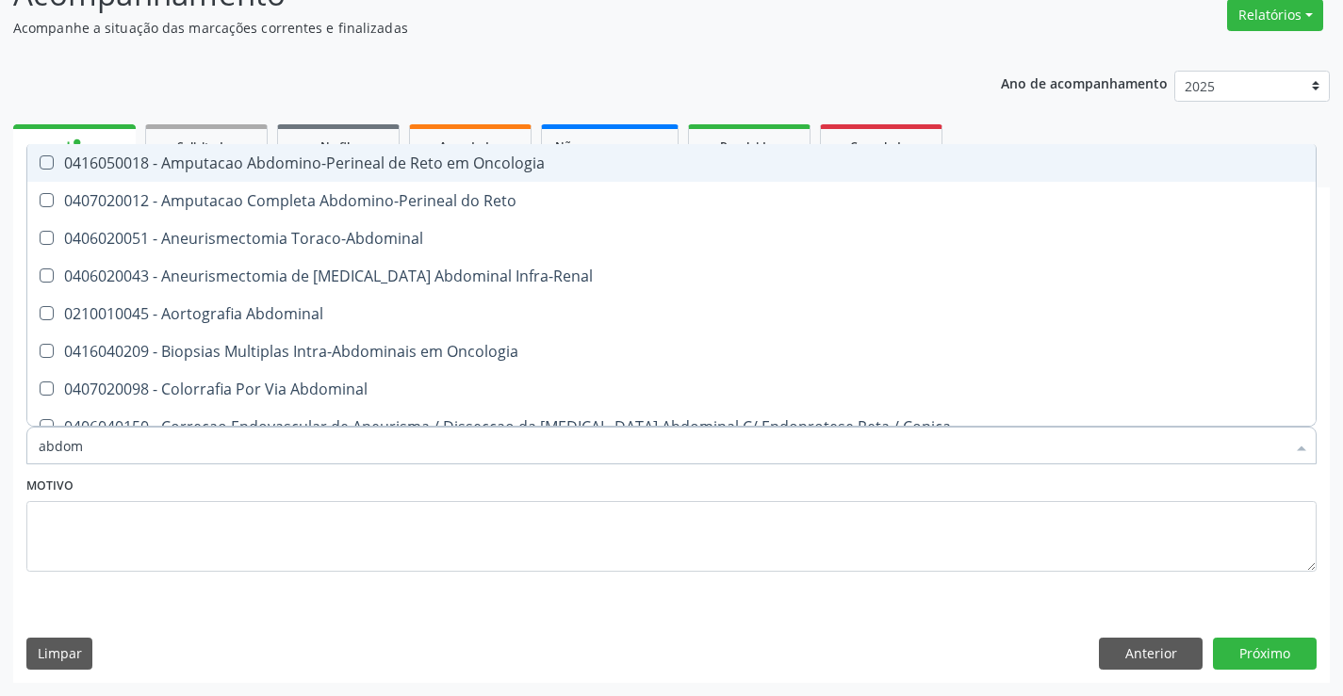
type input "abdome"
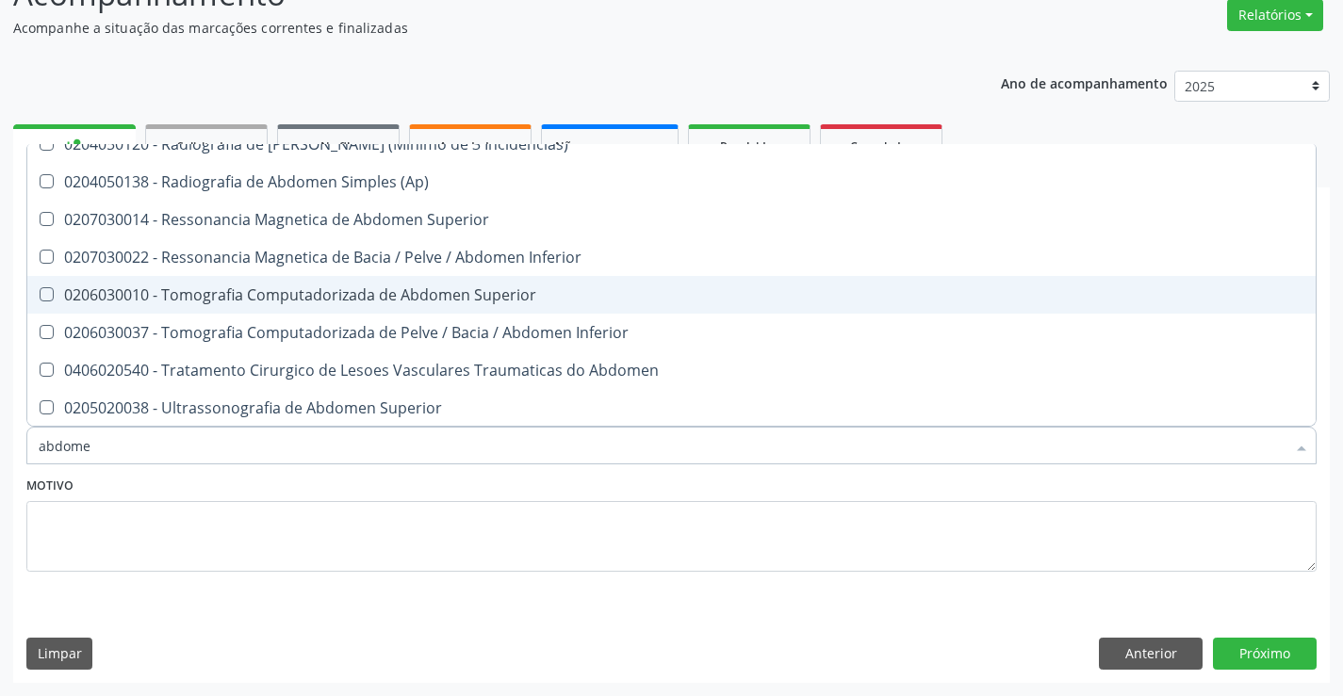
scroll to position [95, 0]
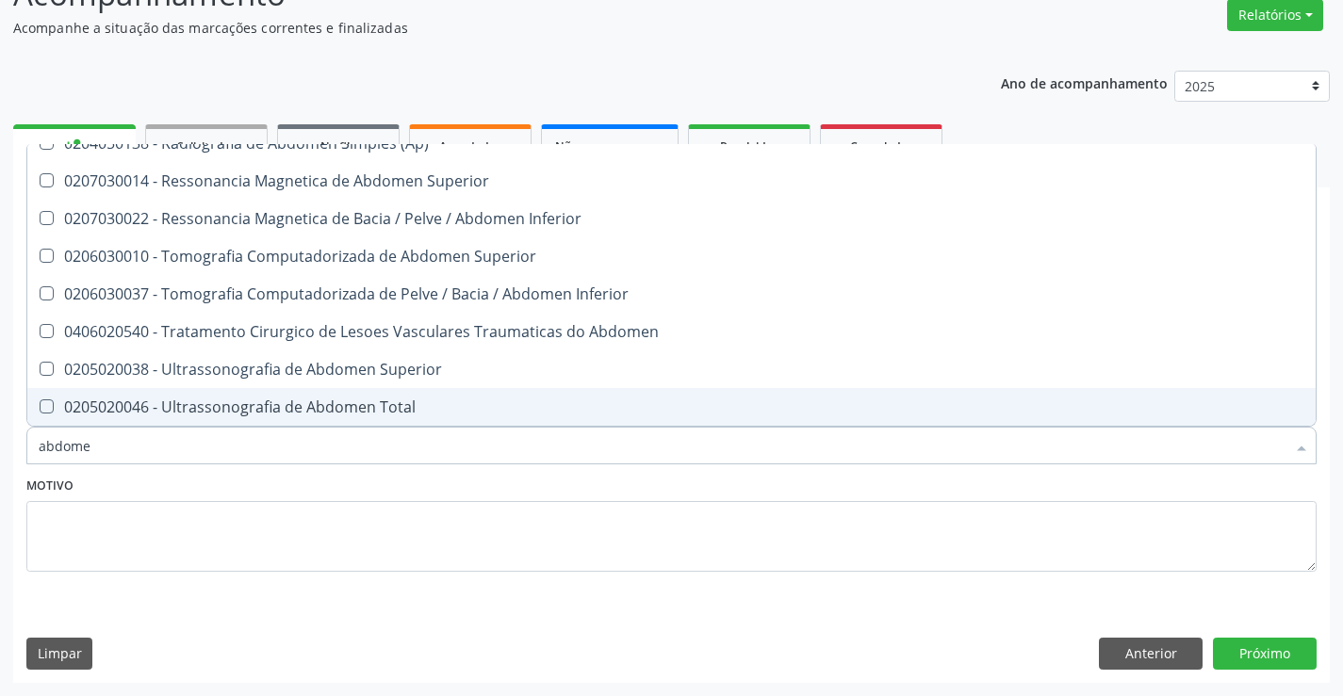
click at [696, 407] on div "0205020046 - Ultrassonografia de Abdomen Total" at bounding box center [672, 407] width 1266 height 15
checkbox Total "true"
click at [1250, 656] on button "Próximo" at bounding box center [1265, 654] width 104 height 32
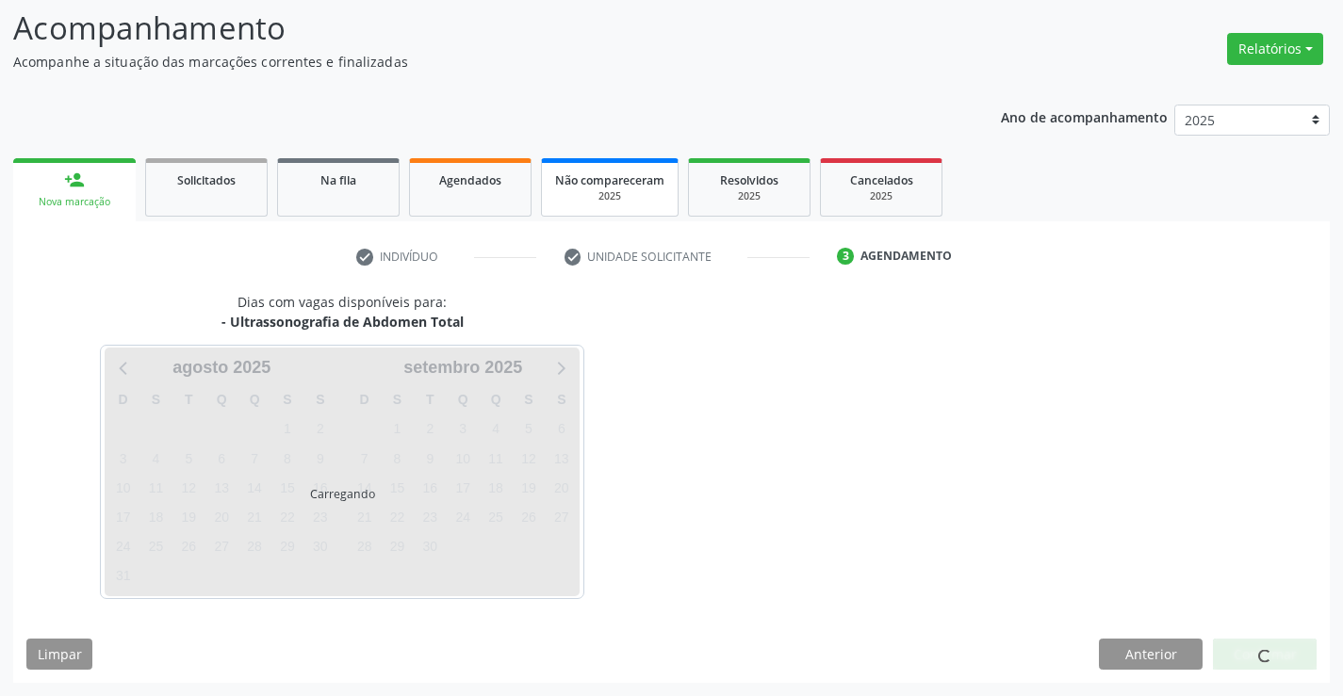
scroll to position [0, 0]
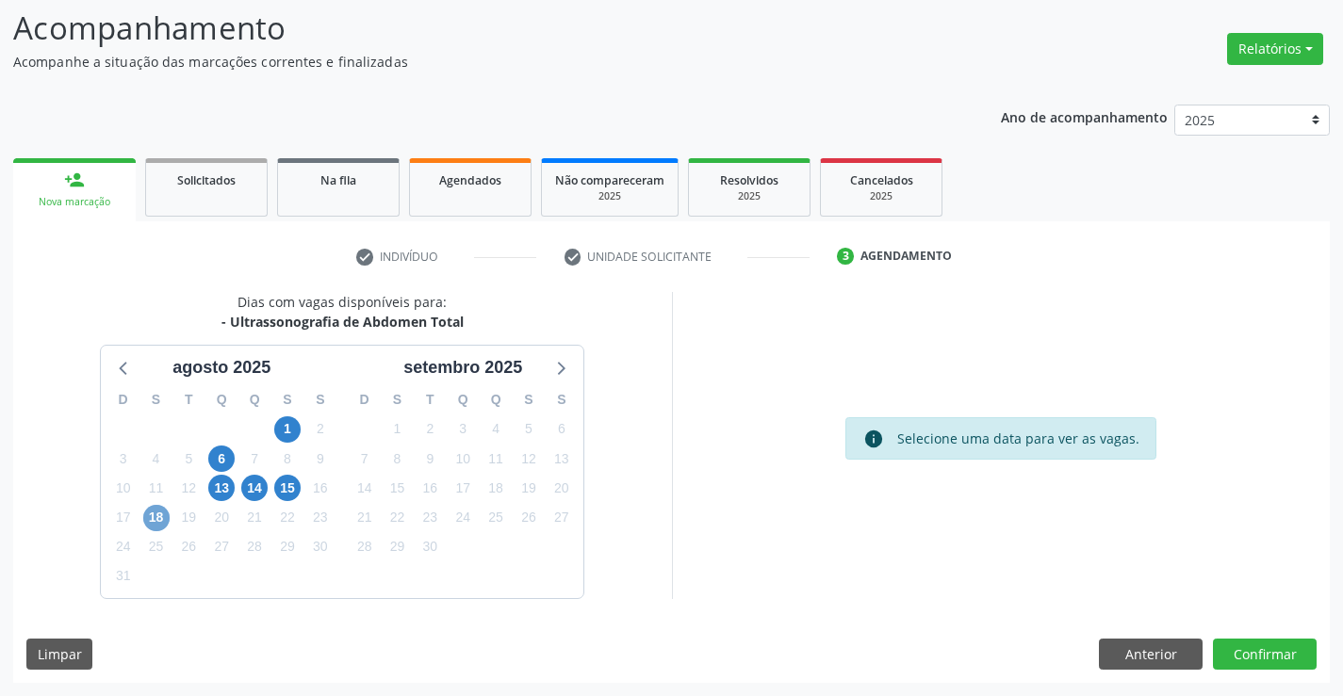
click at [154, 514] on span "18" at bounding box center [156, 518] width 26 height 26
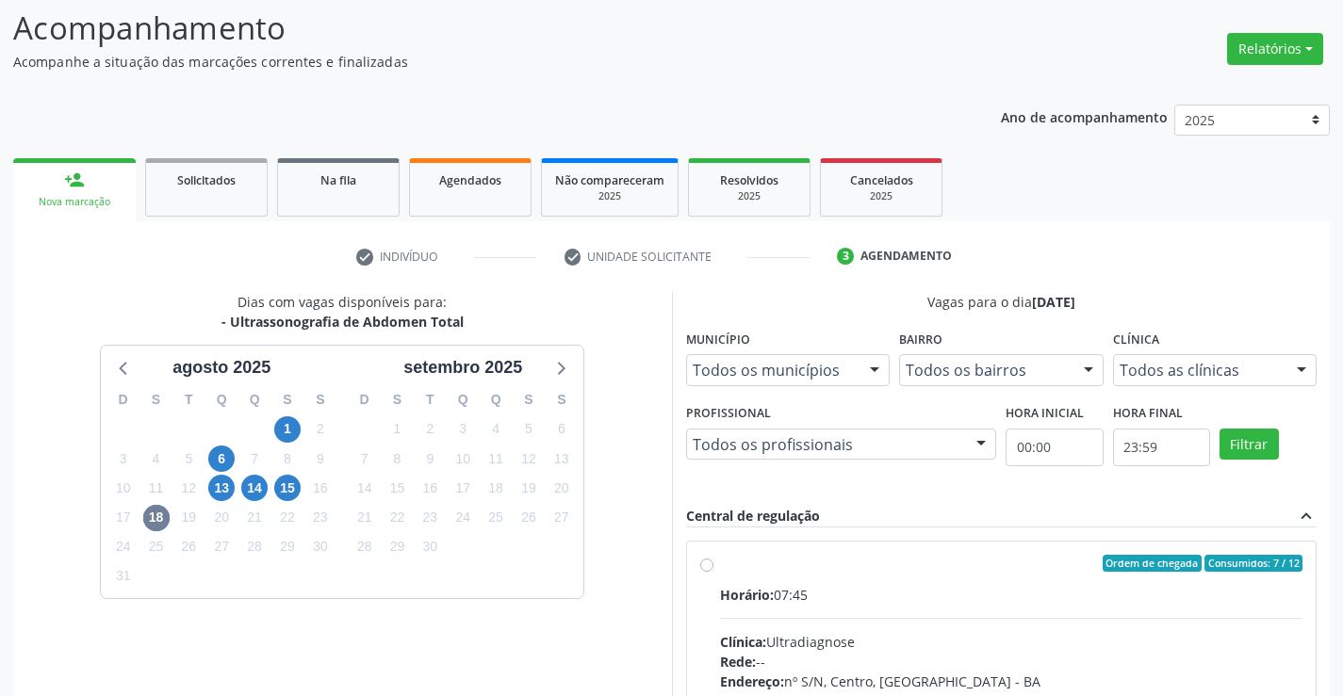
click at [720, 565] on label "Ordem de chegada Consumidos: 7 / 12 Horário: 07:45 Clínica: Ultradiagnose Rede:…" at bounding box center [1011, 699] width 583 height 289
click at [703, 565] on input "Ordem de chegada Consumidos: 7 / 12 Horário: 07:45 Clínica: Ultradiagnose Rede:…" at bounding box center [706, 563] width 13 height 17
radio input "true"
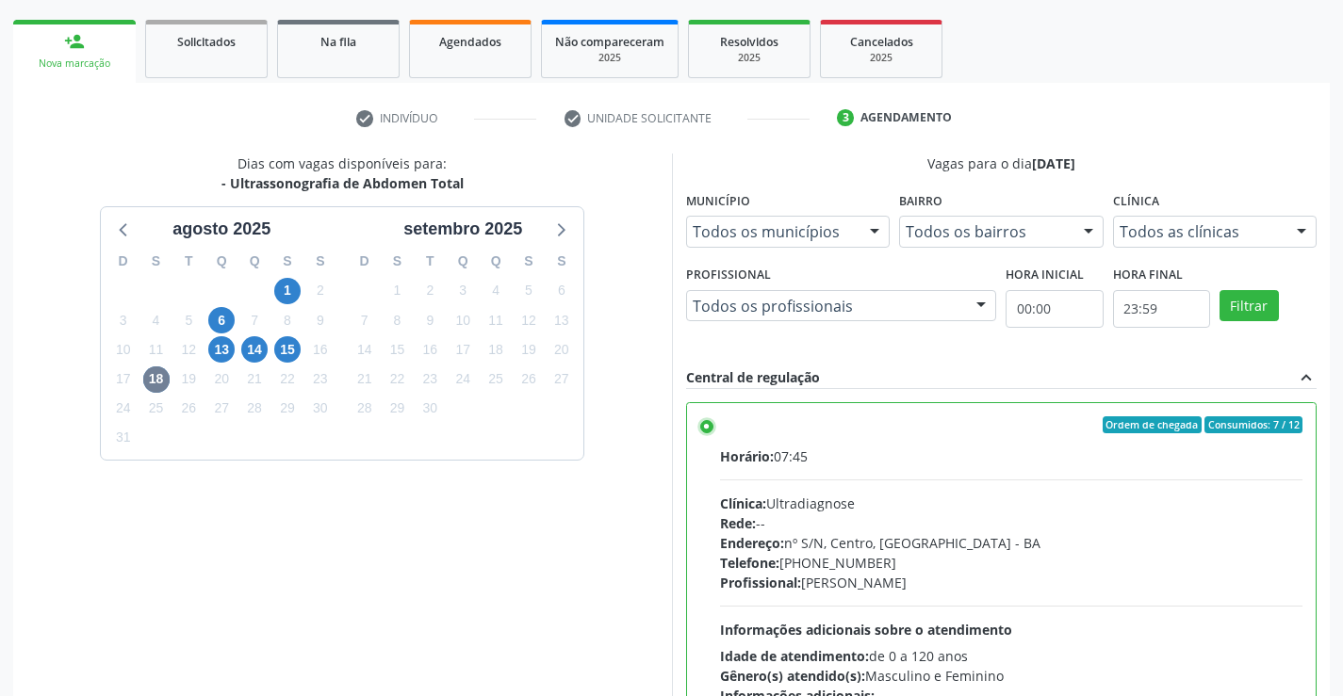
scroll to position [430, 0]
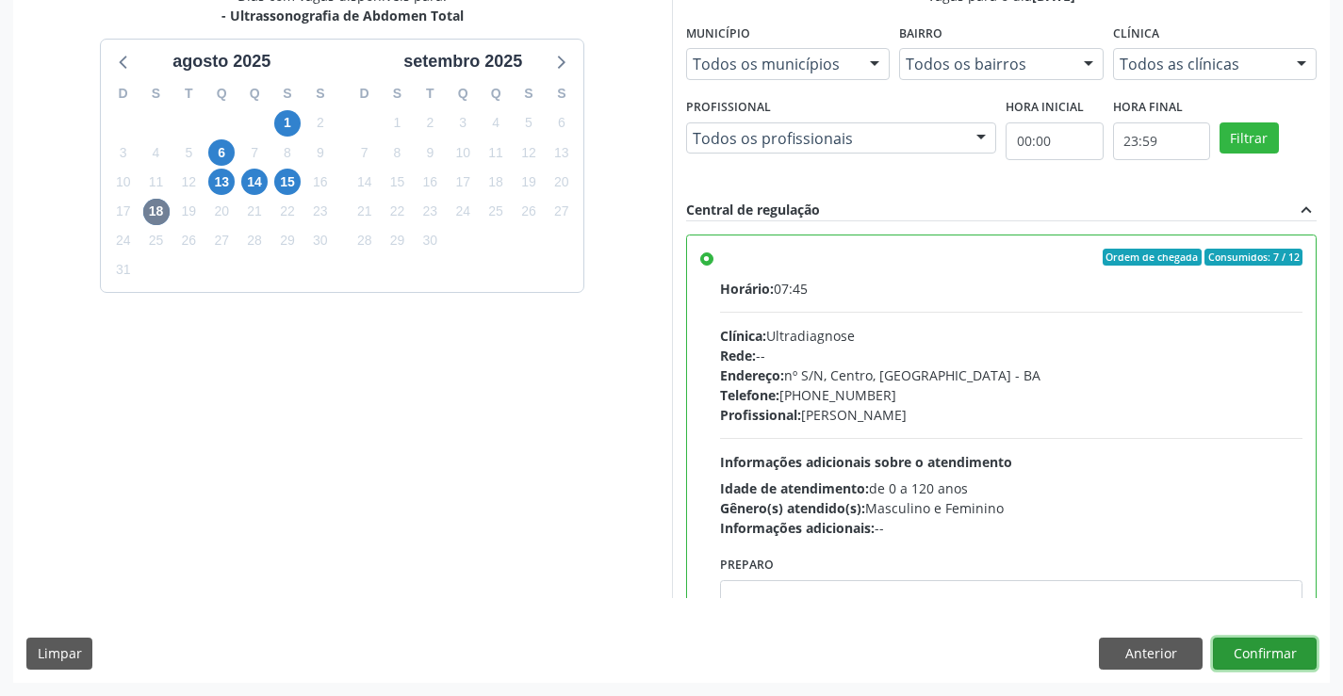
click at [1270, 663] on button "Confirmar" at bounding box center [1265, 654] width 104 height 32
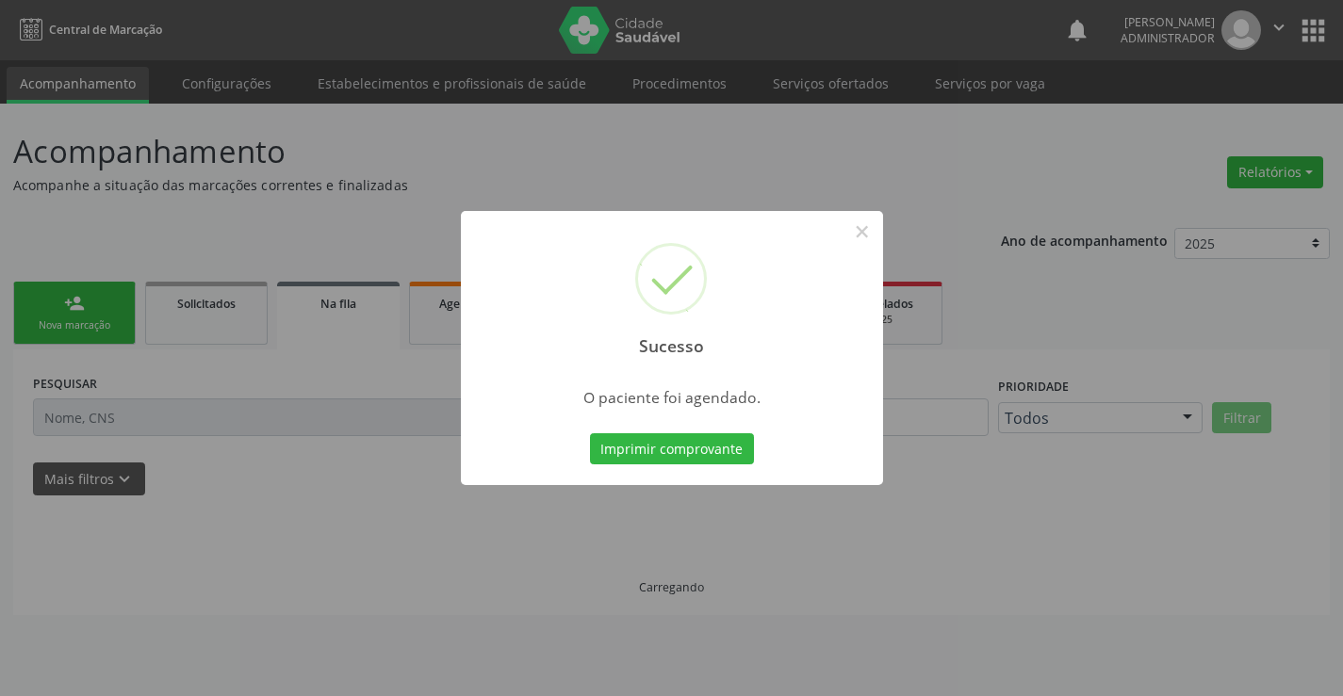
scroll to position [0, 0]
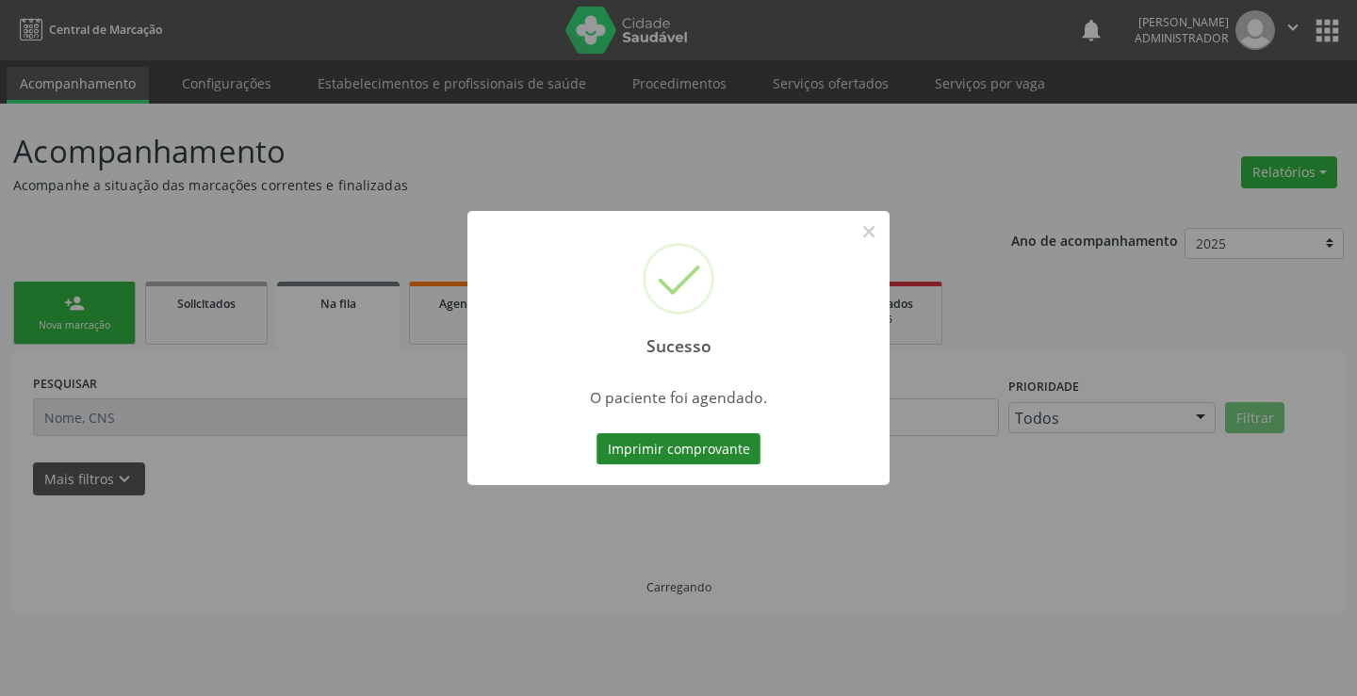
click at [718, 442] on button "Imprimir comprovante" at bounding box center [679, 450] width 164 height 32
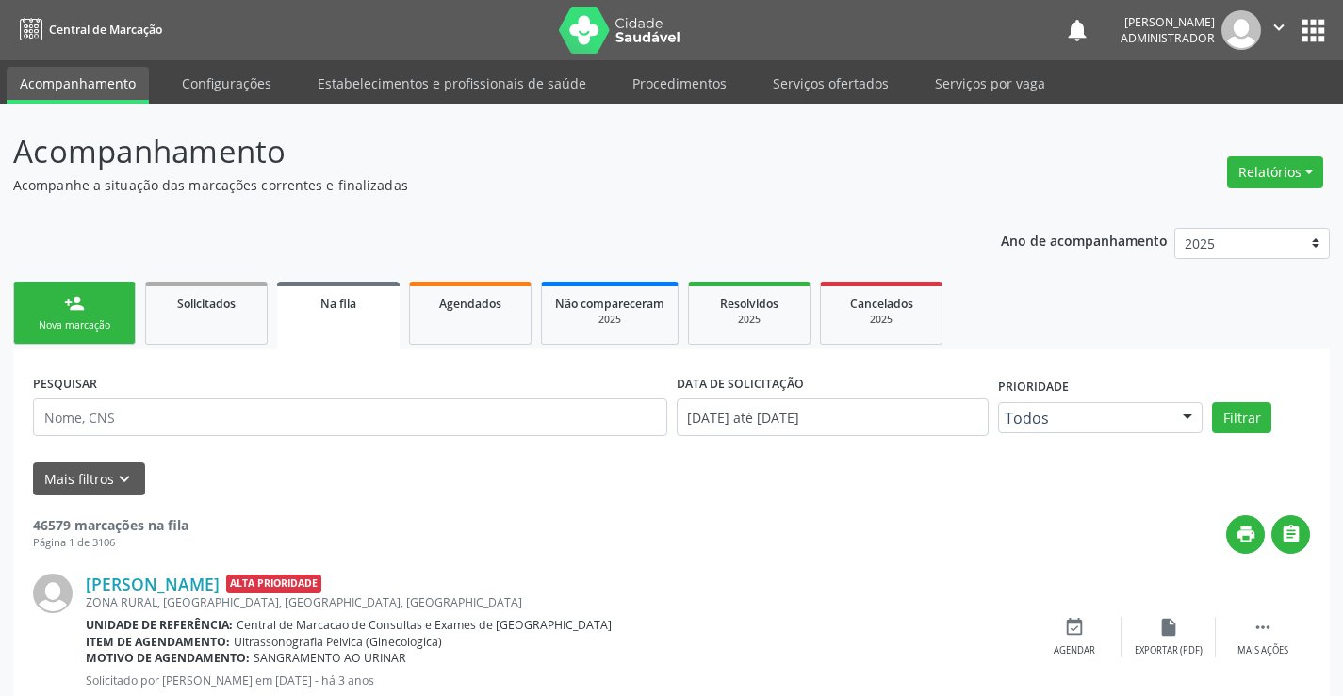
click at [67, 310] on div "person_add" at bounding box center [74, 303] width 21 height 21
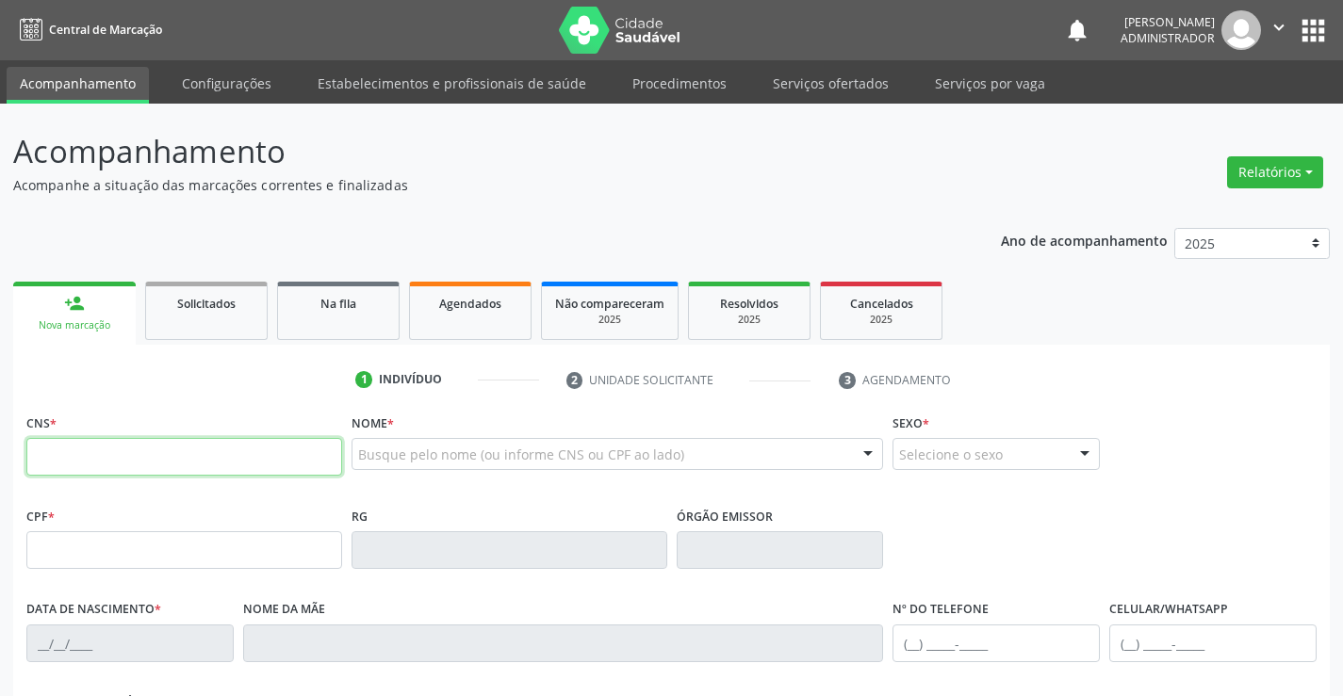
click at [55, 458] on input "text" at bounding box center [184, 457] width 316 height 38
type input "704 8045 2259 8742"
type input "0437212068"
type input "[DATE]"
type input "[PHONE_NUMBER]"
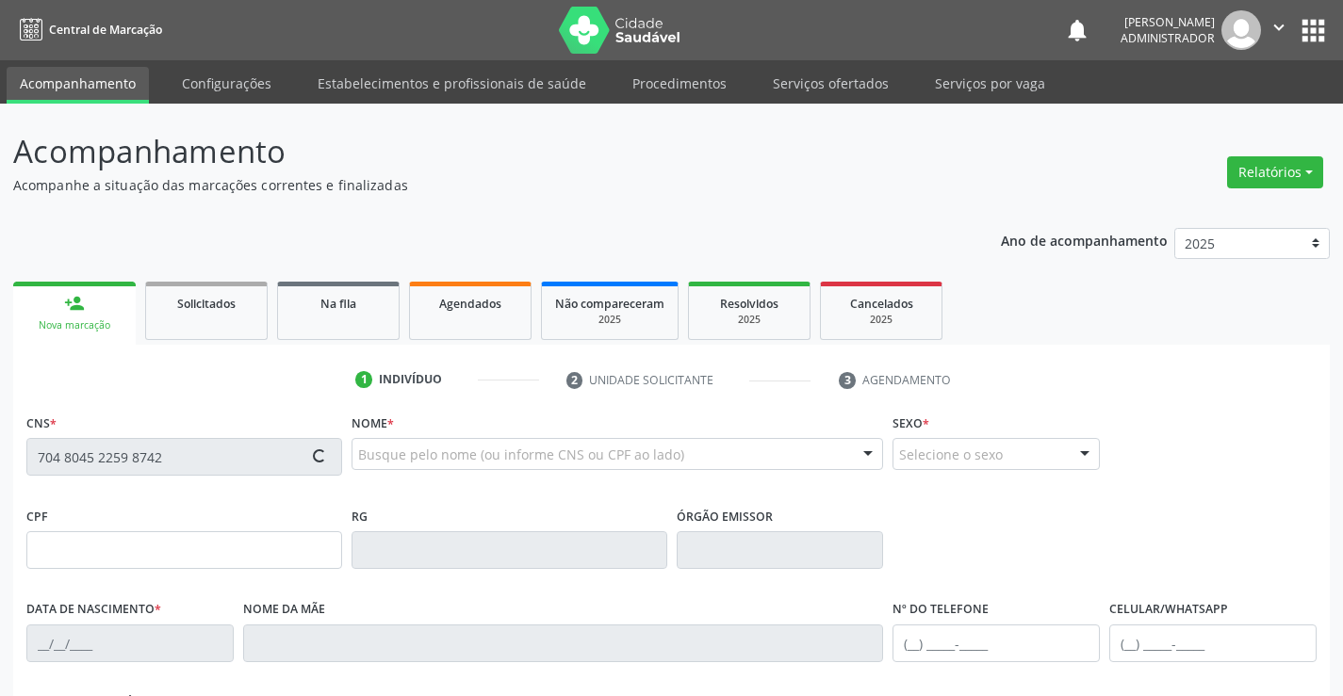
type input "[PHONE_NUMBER]"
type input "447.577.435-72"
type input "S/N"
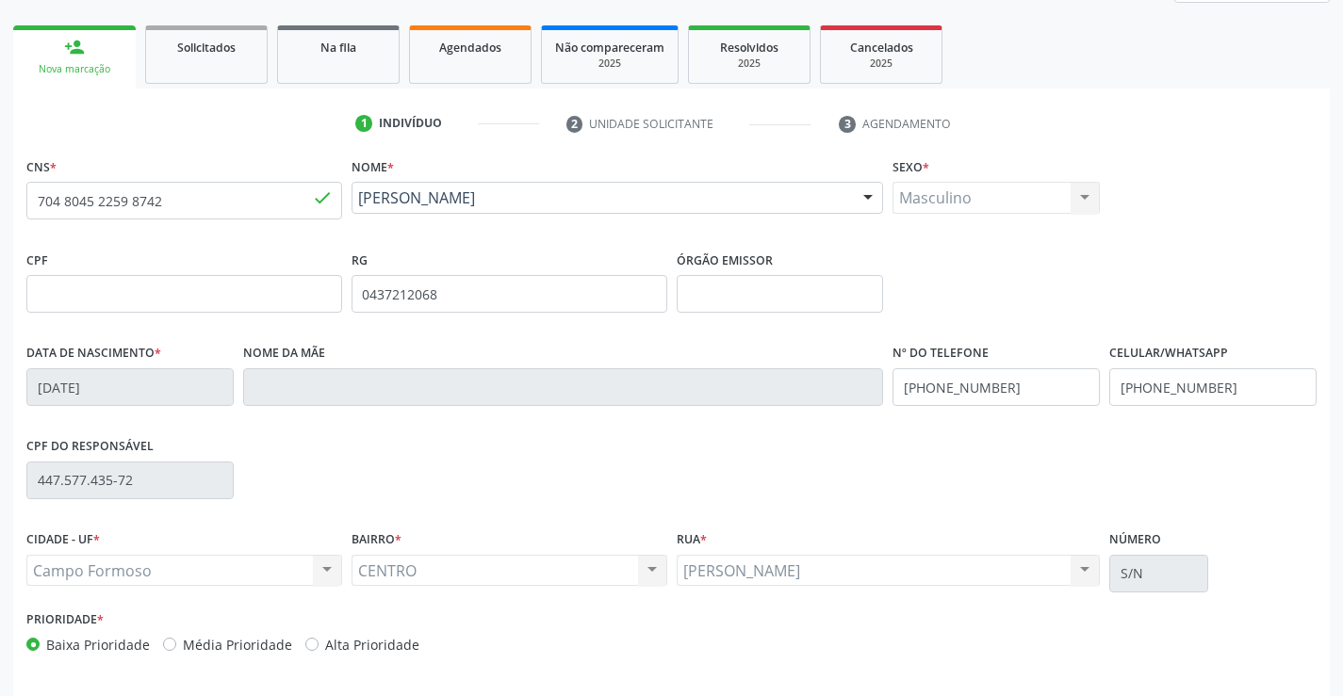
scroll to position [325, 0]
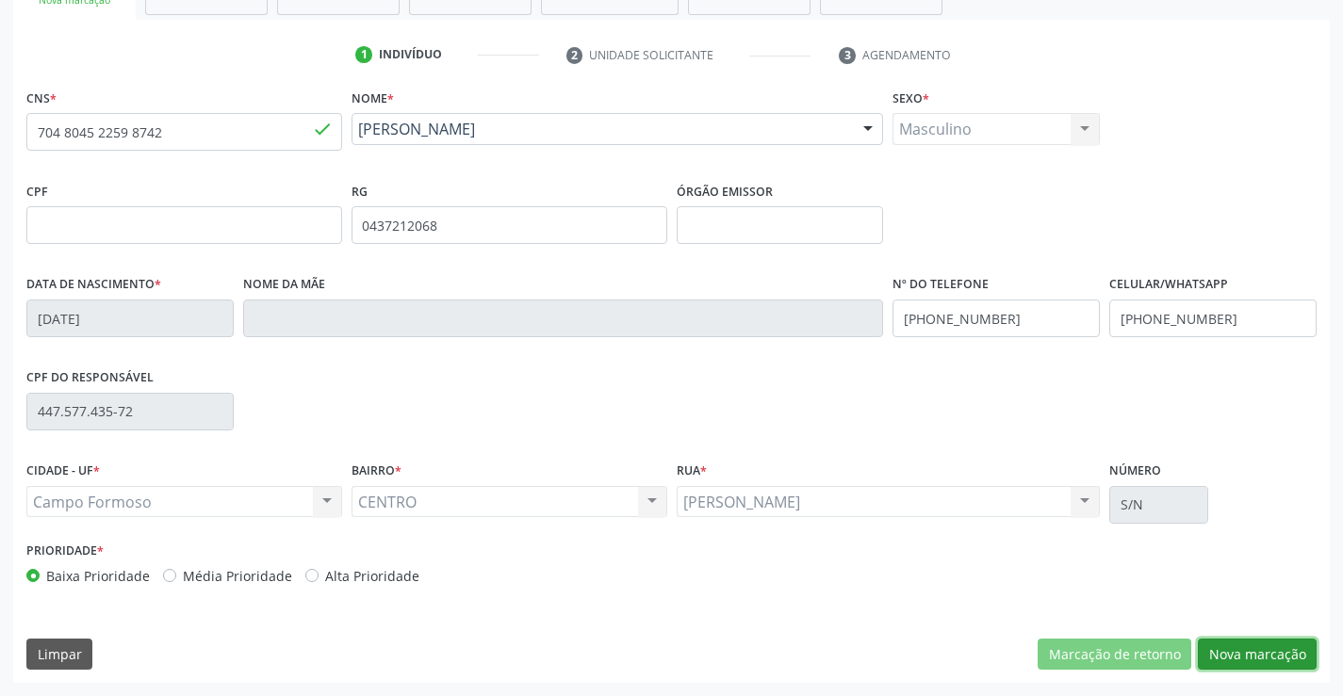
click at [1231, 646] on button "Nova marcação" at bounding box center [1257, 655] width 119 height 32
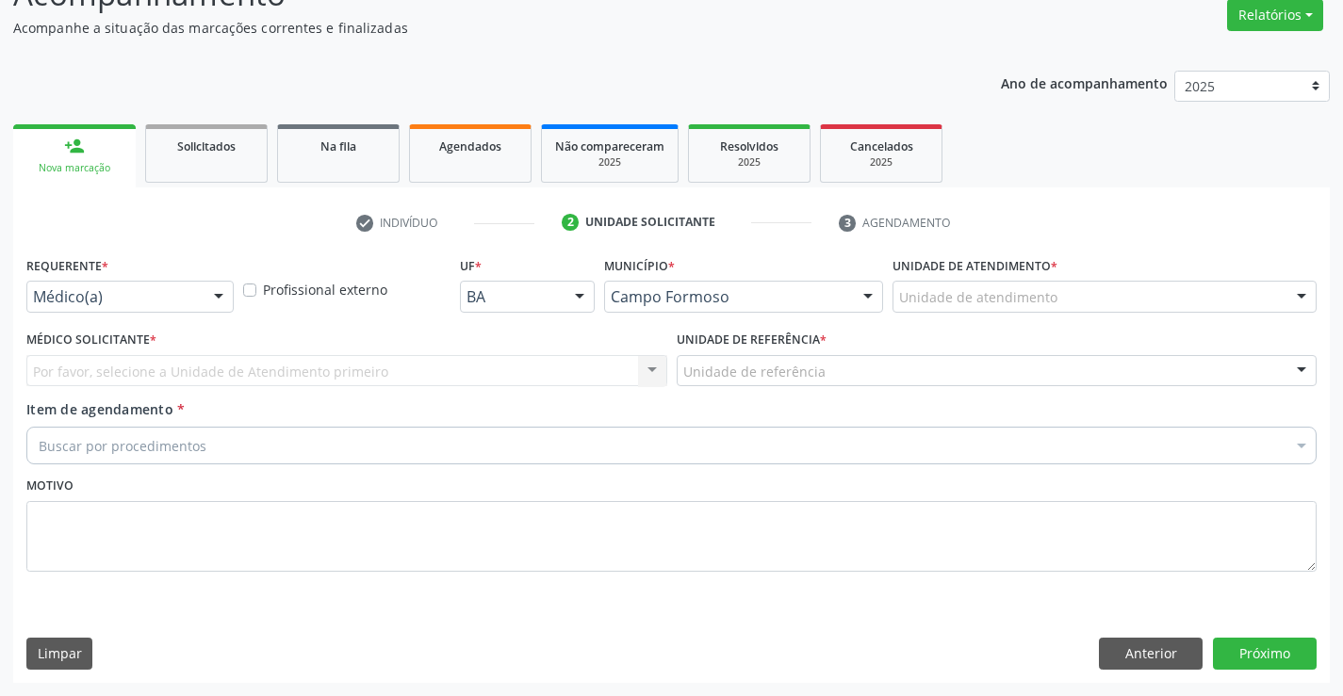
scroll to position [157, 0]
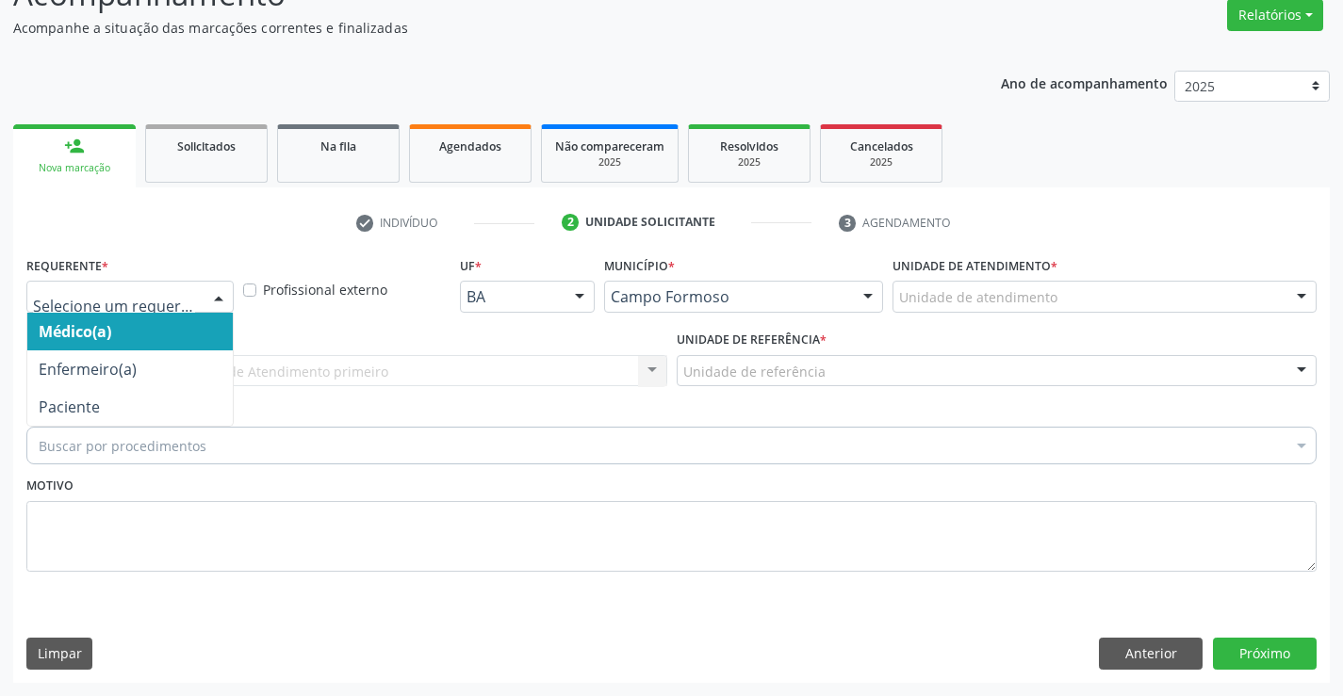
click at [223, 300] on div at bounding box center [219, 298] width 28 height 32
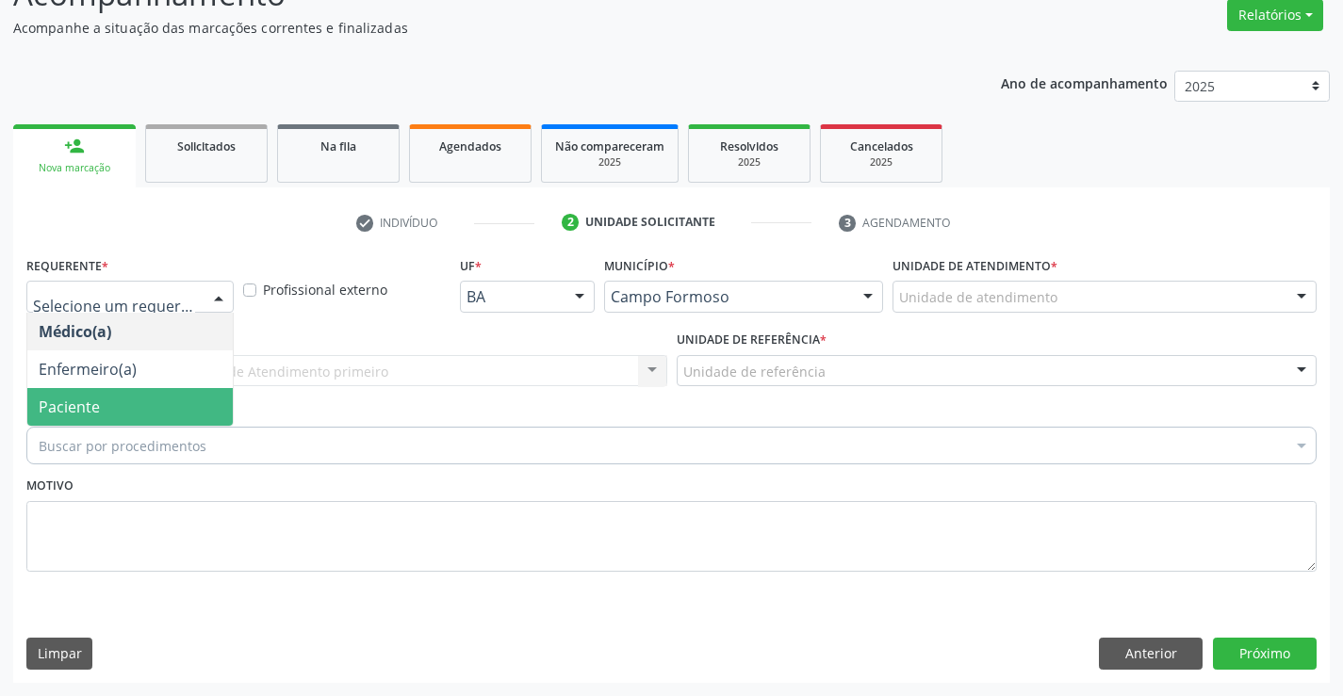
click at [197, 395] on span "Paciente" at bounding box center [129, 407] width 205 height 38
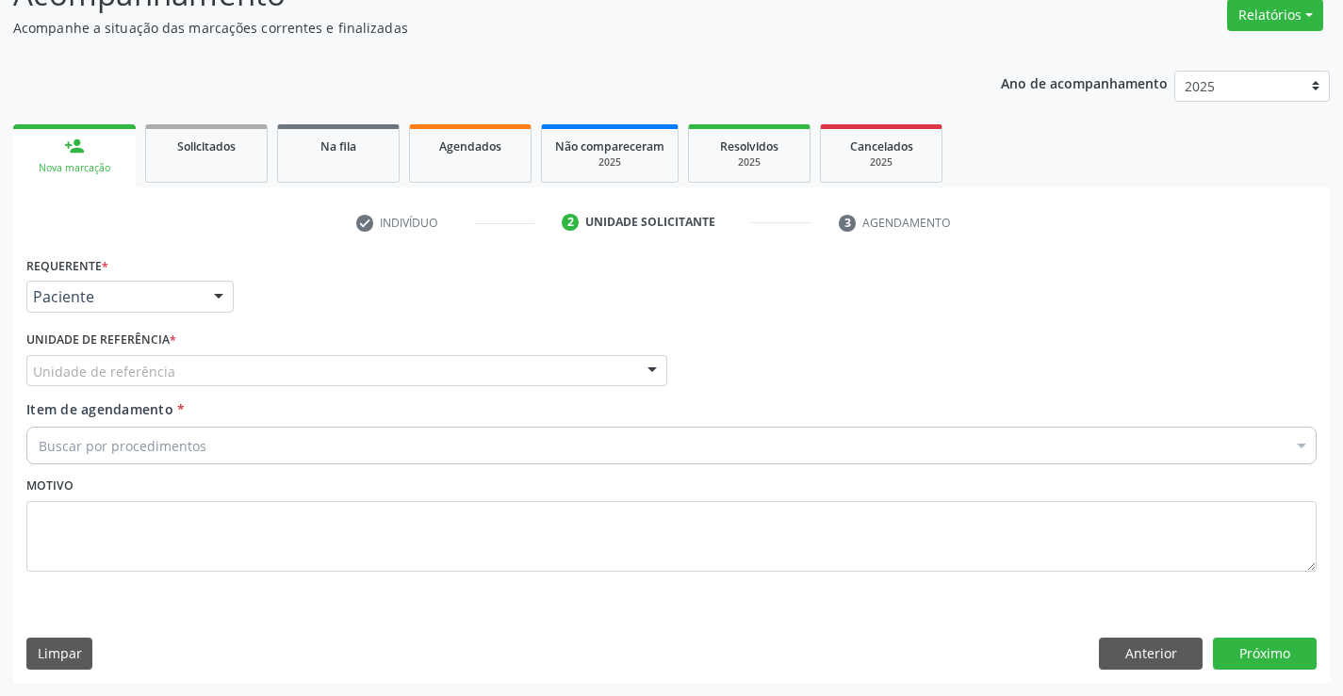
click at [646, 364] on div at bounding box center [652, 372] width 28 height 32
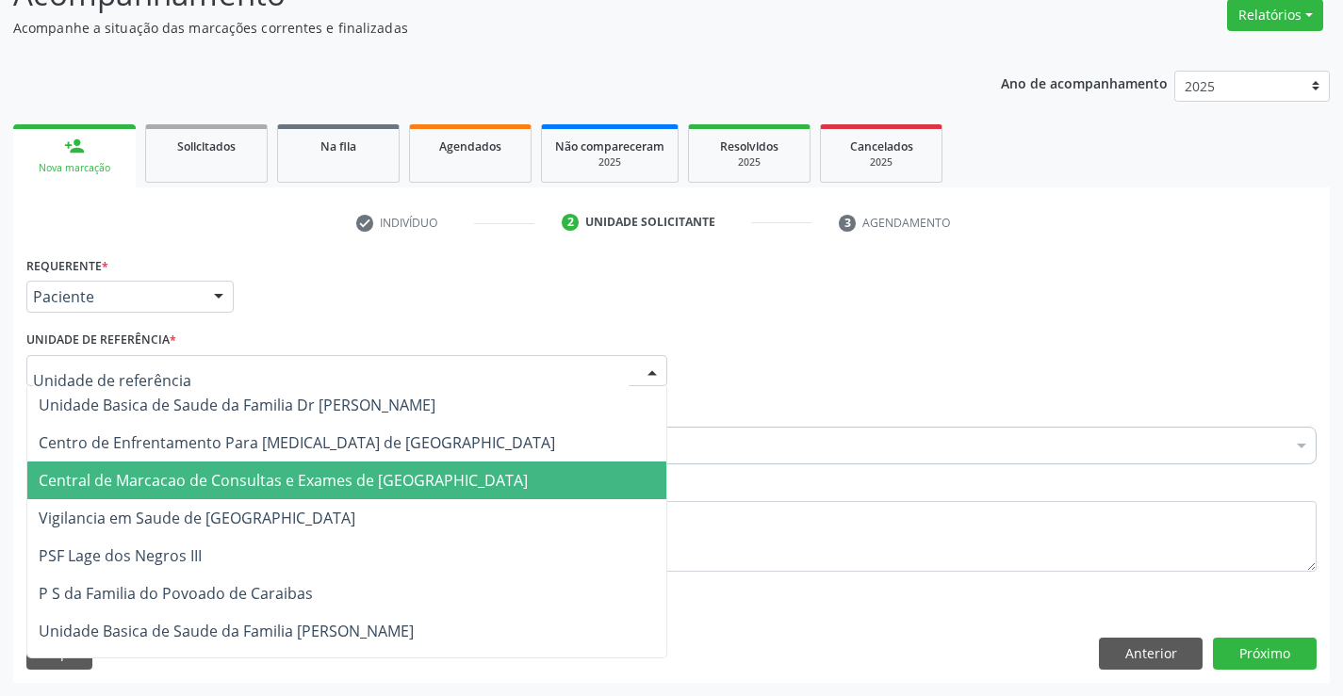
click at [501, 488] on span "Central de Marcacao de Consultas e Exames de [GEOGRAPHIC_DATA]" at bounding box center [346, 481] width 639 height 38
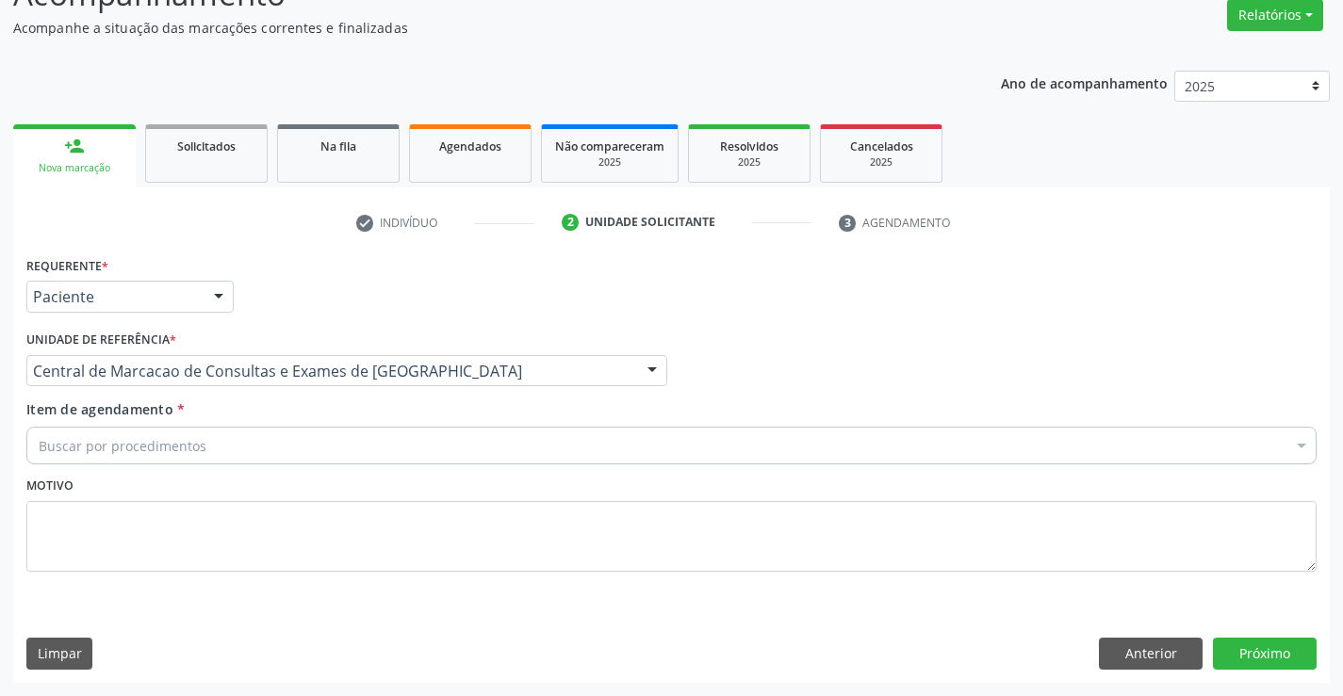
click at [548, 439] on div "Buscar por procedimentos" at bounding box center [671, 446] width 1290 height 38
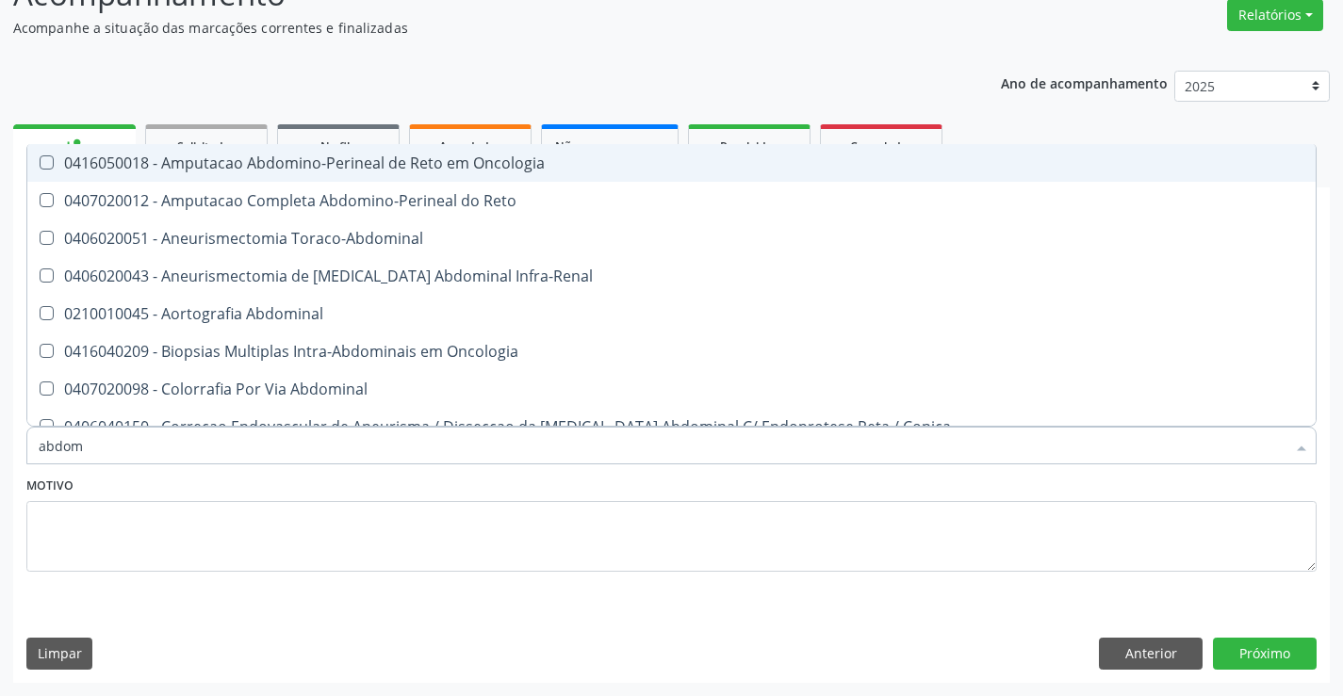
type input "abdome"
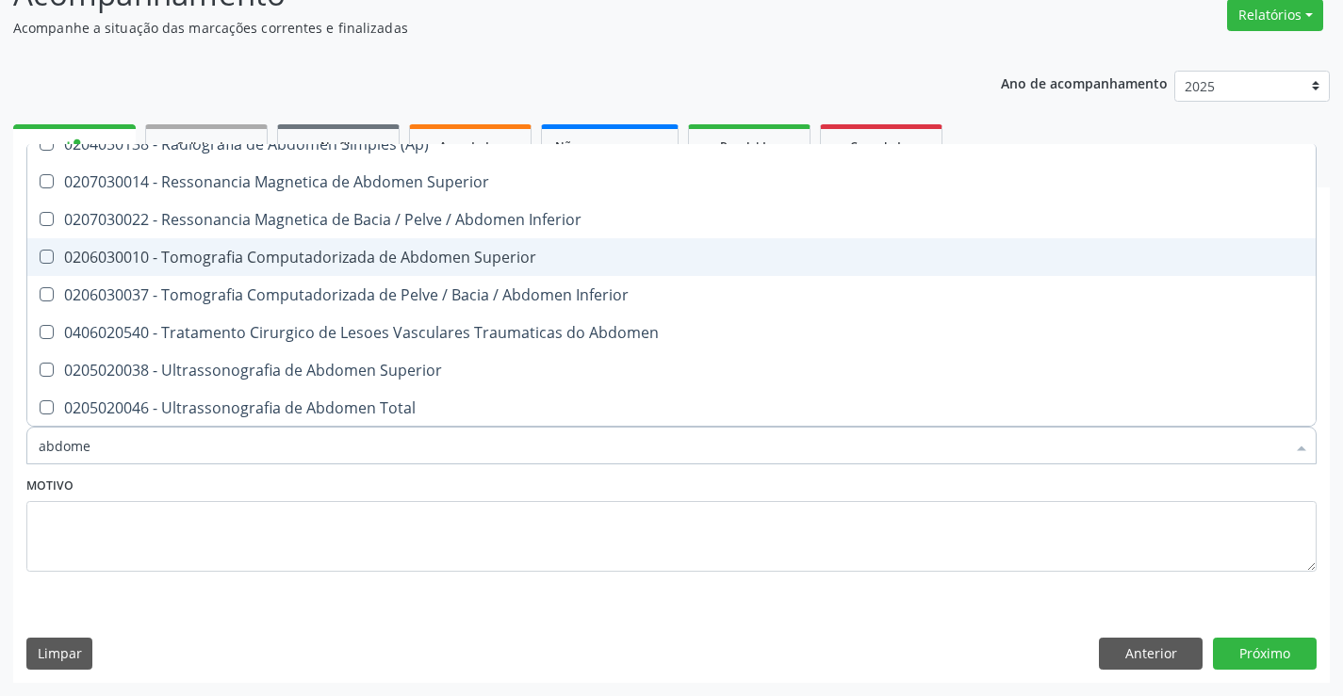
scroll to position [95, 0]
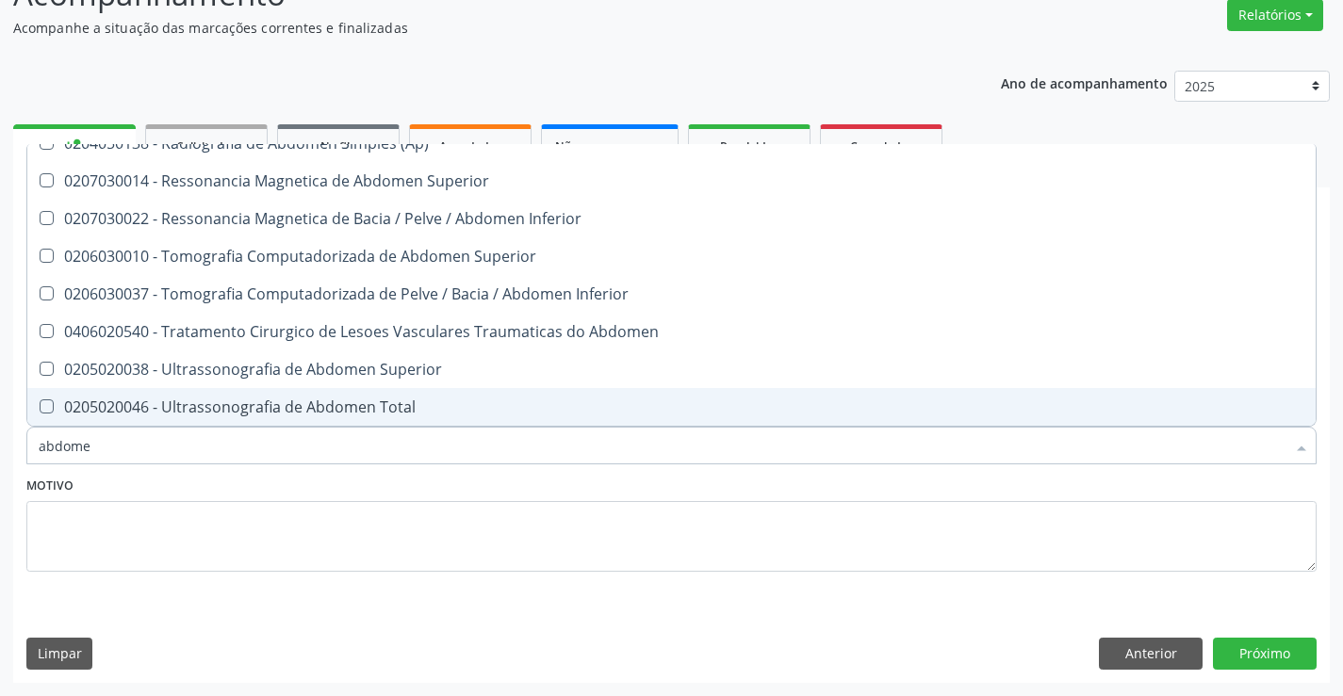
click at [433, 402] on div "0205020046 - Ultrassonografia de Abdomen Total" at bounding box center [672, 407] width 1266 height 15
checkbox Total "true"
click at [1245, 650] on button "Próximo" at bounding box center [1265, 654] width 104 height 32
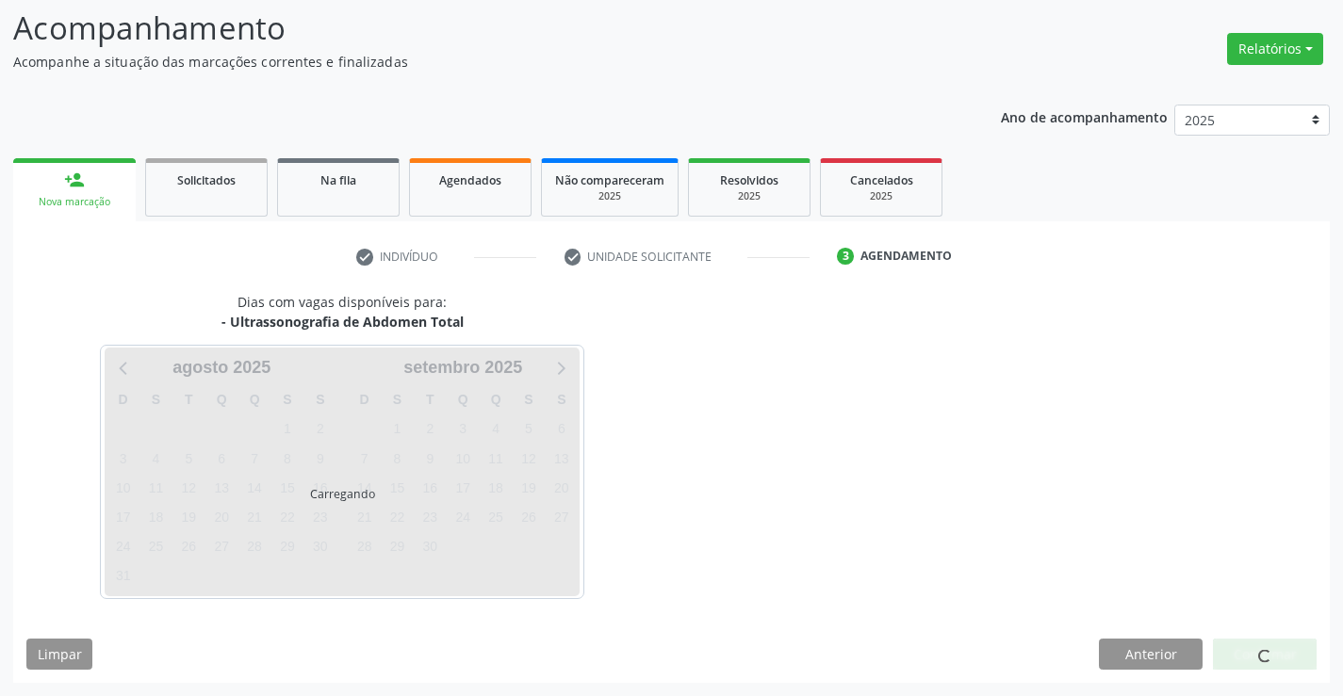
scroll to position [0, 0]
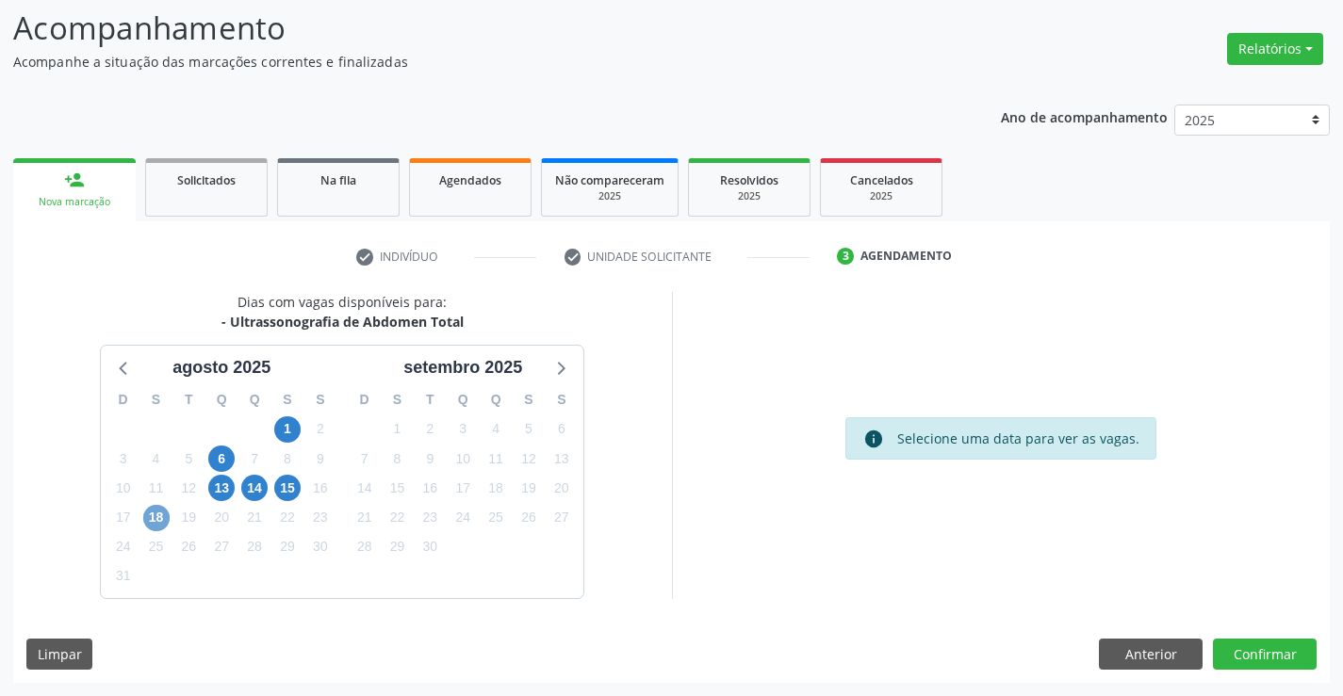
click at [153, 519] on span "18" at bounding box center [156, 518] width 26 height 26
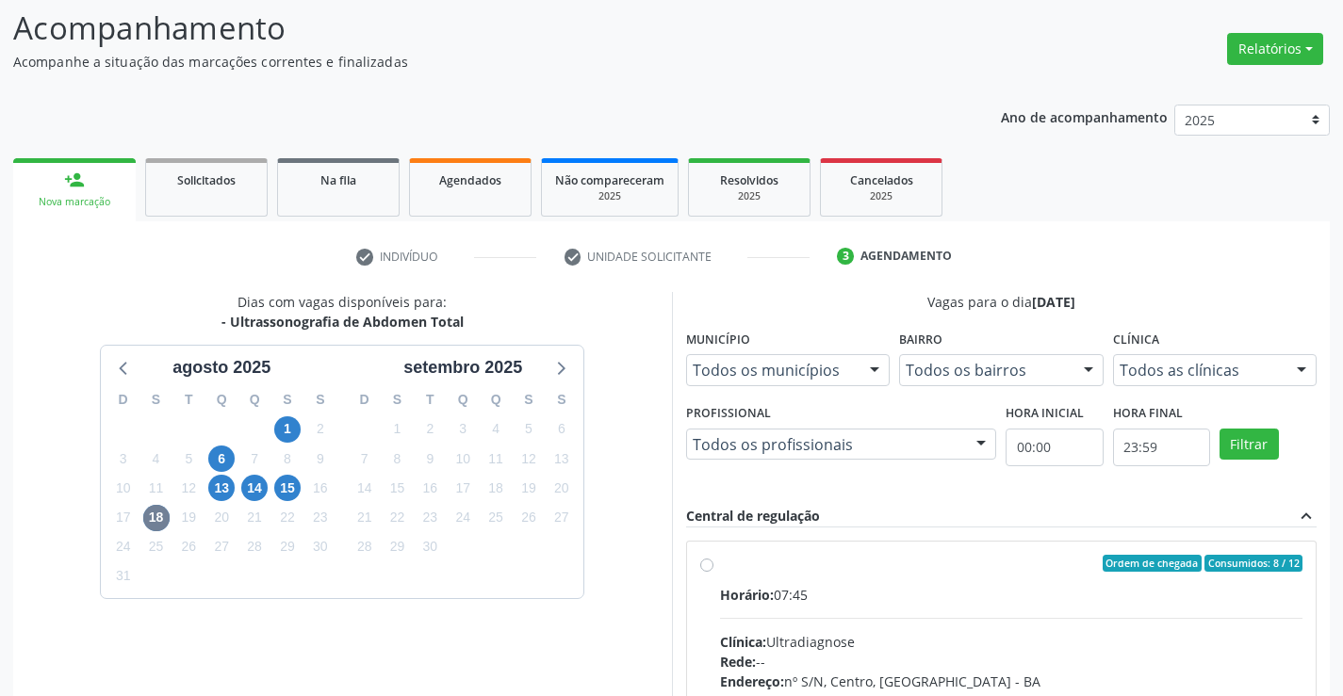
click at [720, 565] on label "Ordem de chegada Consumidos: 8 / 12 Horário: 07:45 Clínica: Ultradiagnose Rede:…" at bounding box center [1011, 699] width 583 height 289
click at [708, 565] on input "Ordem de chegada Consumidos: 8 / 12 Horário: 07:45 Clínica: Ultradiagnose Rede:…" at bounding box center [706, 563] width 13 height 17
radio input "true"
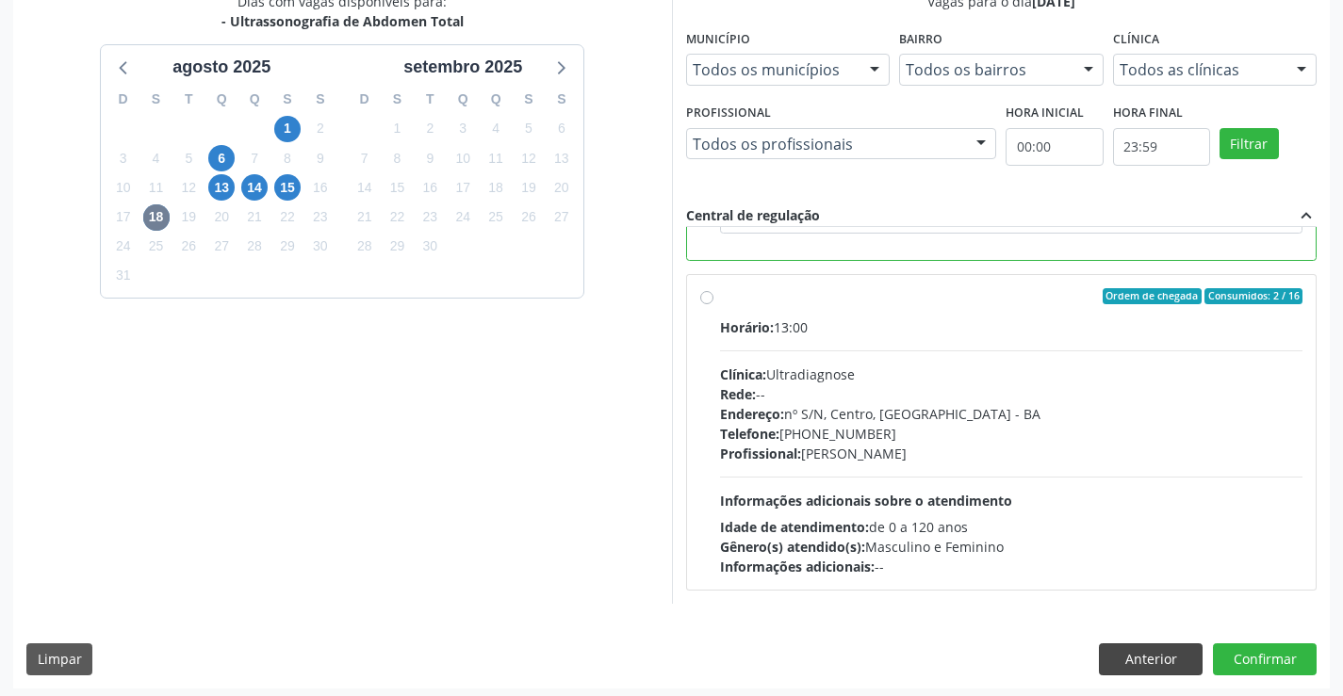
scroll to position [430, 0]
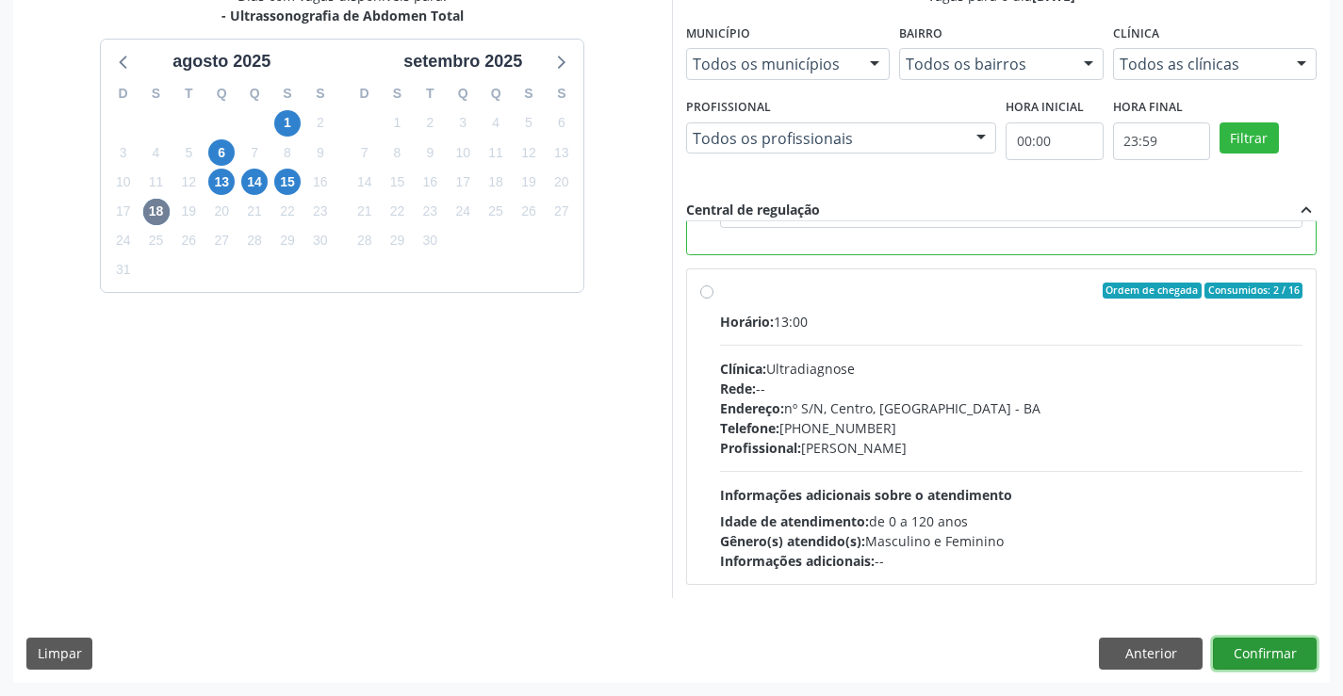
click at [1248, 643] on button "Confirmar" at bounding box center [1265, 654] width 104 height 32
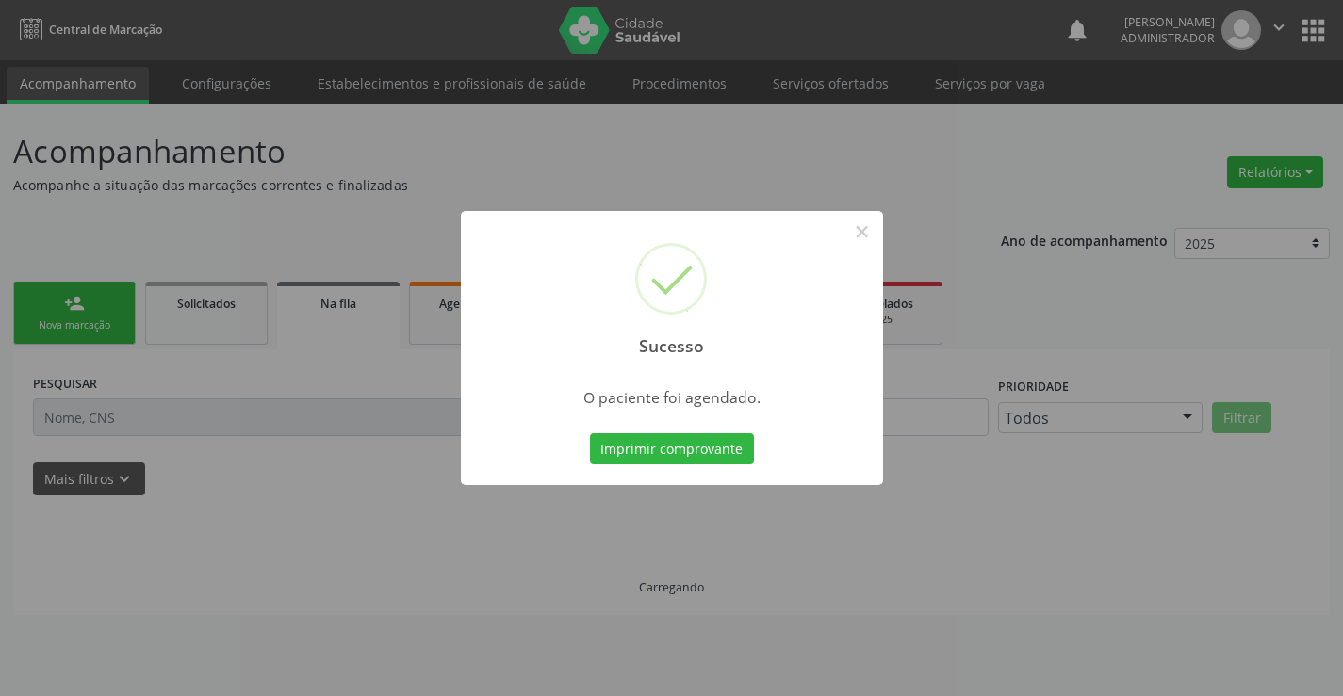
scroll to position [0, 0]
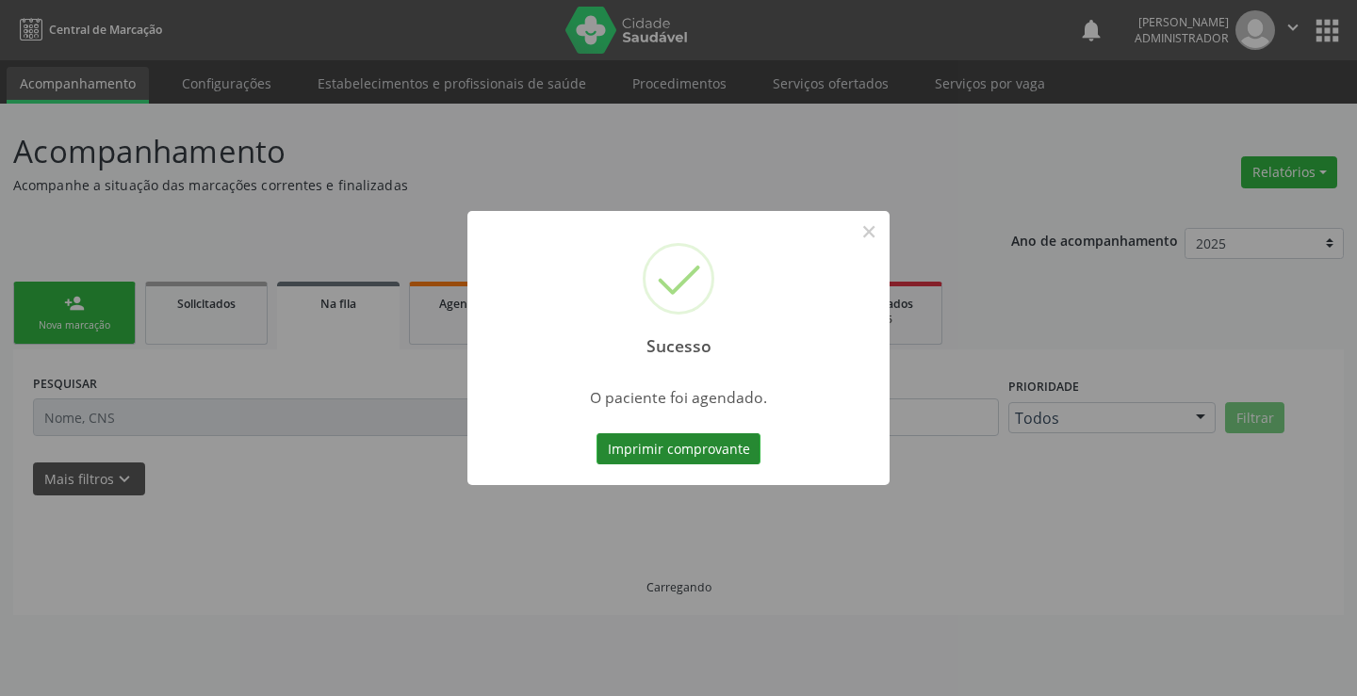
click at [671, 452] on button "Imprimir comprovante" at bounding box center [679, 450] width 164 height 32
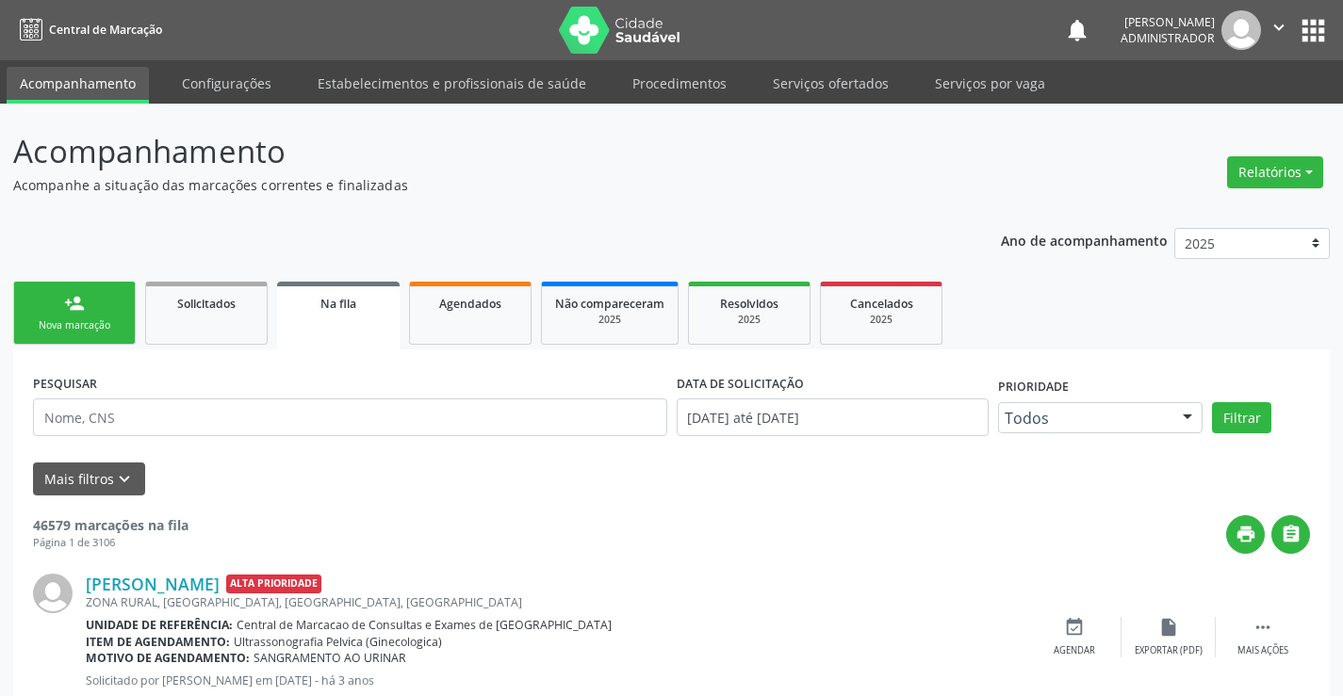
click at [54, 297] on link "person_add Nova marcação" at bounding box center [74, 313] width 123 height 63
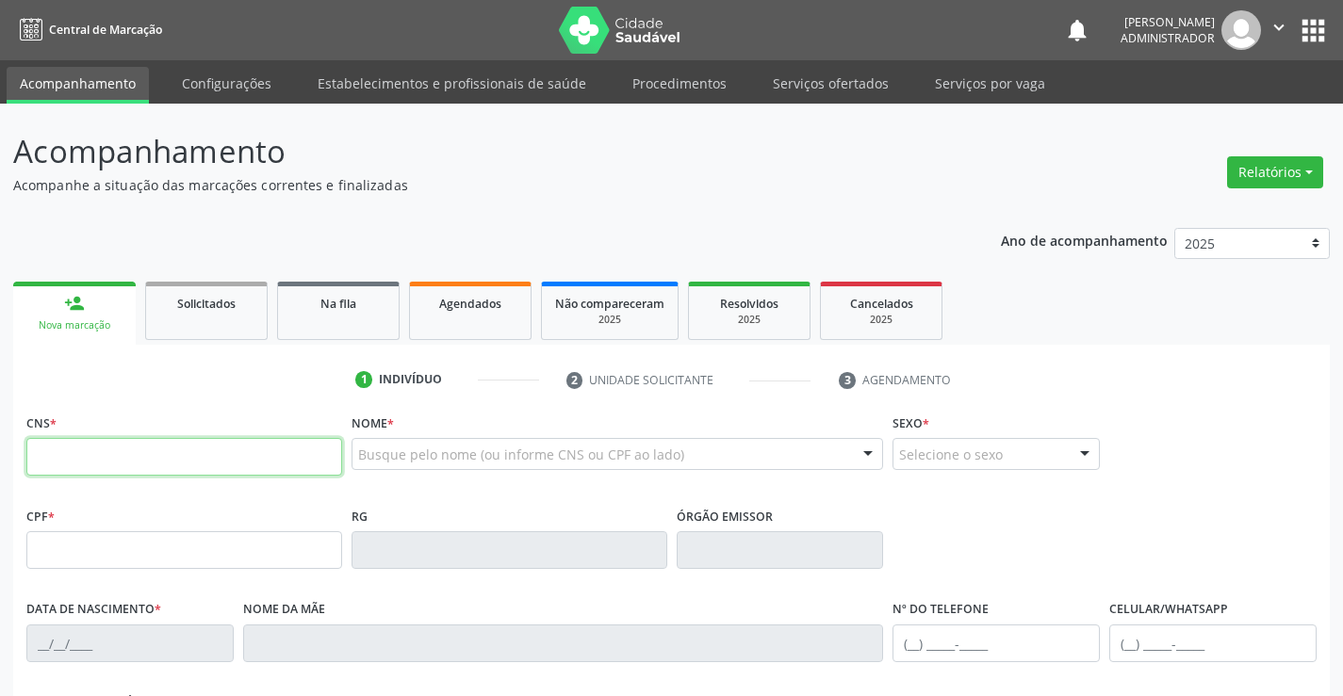
click at [95, 453] on input "text" at bounding box center [184, 457] width 316 height 38
click at [1279, 17] on icon "" at bounding box center [1278, 27] width 21 height 21
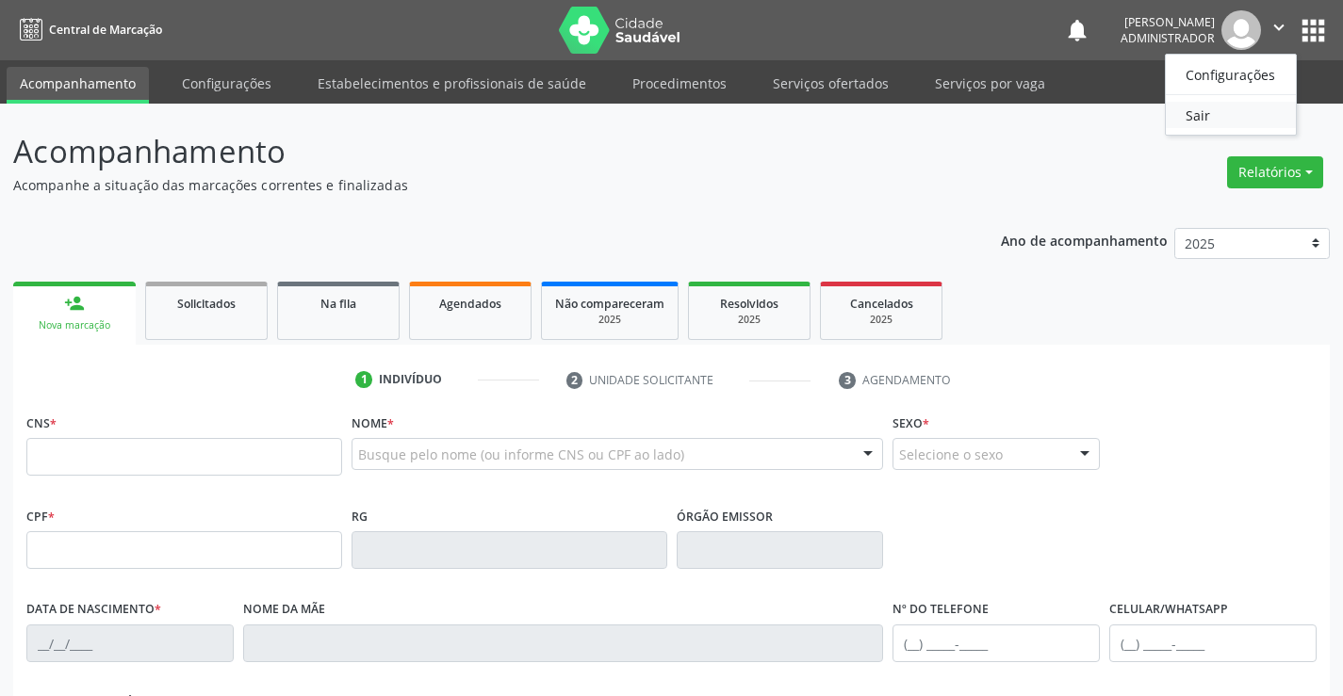
click at [1244, 108] on link "Sair" at bounding box center [1231, 115] width 130 height 26
